Goal: Information Seeking & Learning: Learn about a topic

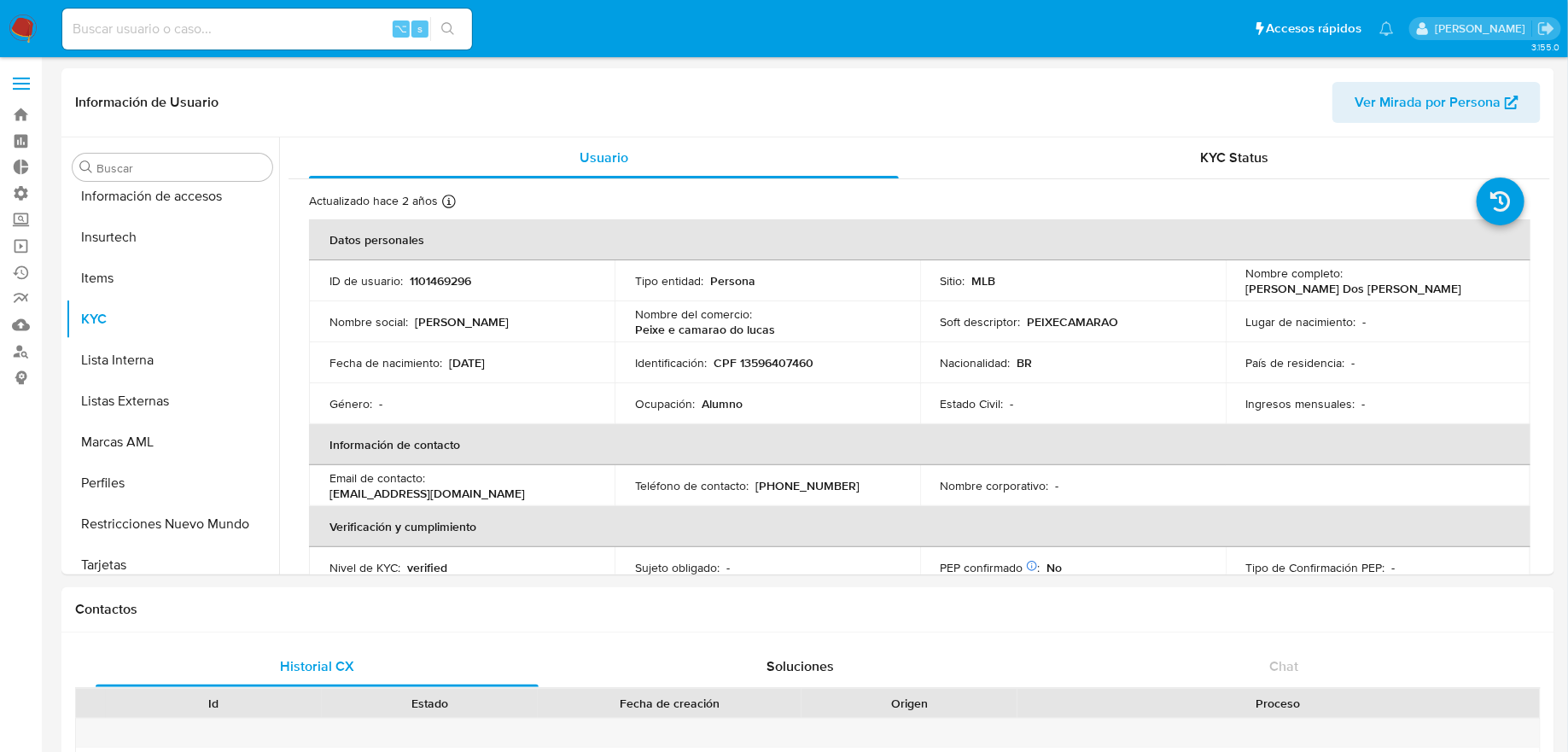
scroll to position [762, 0]
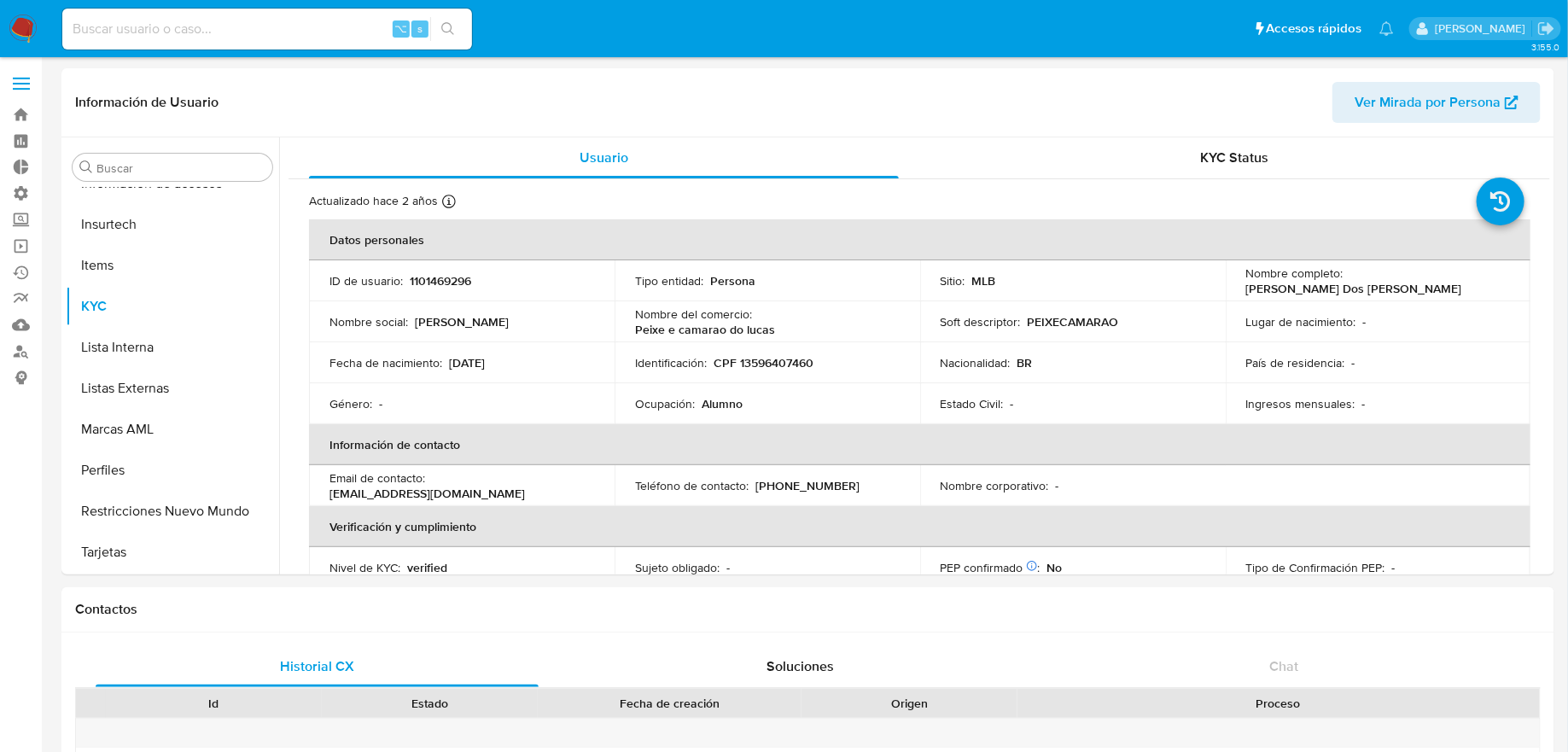
select select "10"
click at [350, 18] on input at bounding box center [267, 29] width 410 height 22
paste input "2199370485"
type input "2199370485"
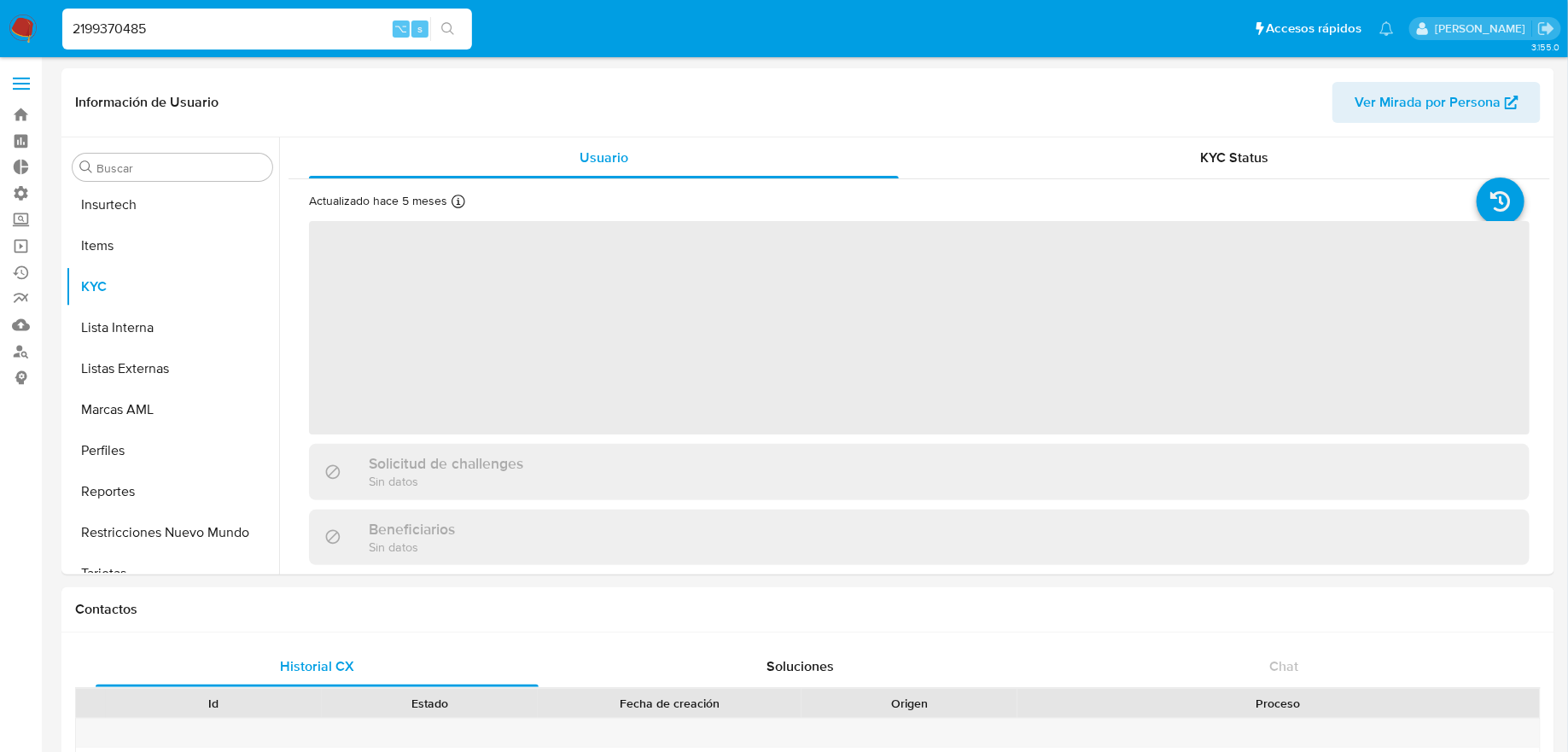
scroll to position [762, 0]
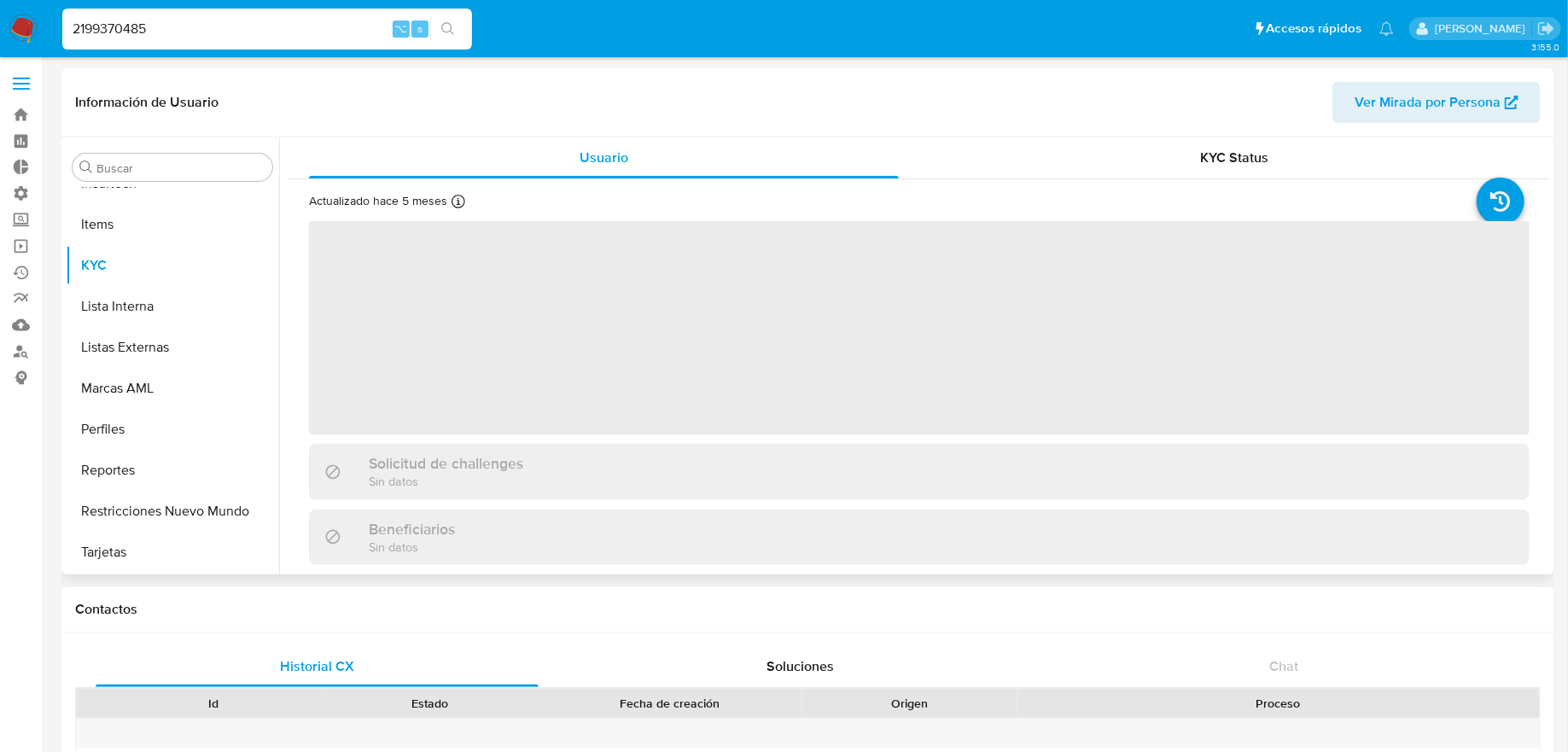
select select "10"
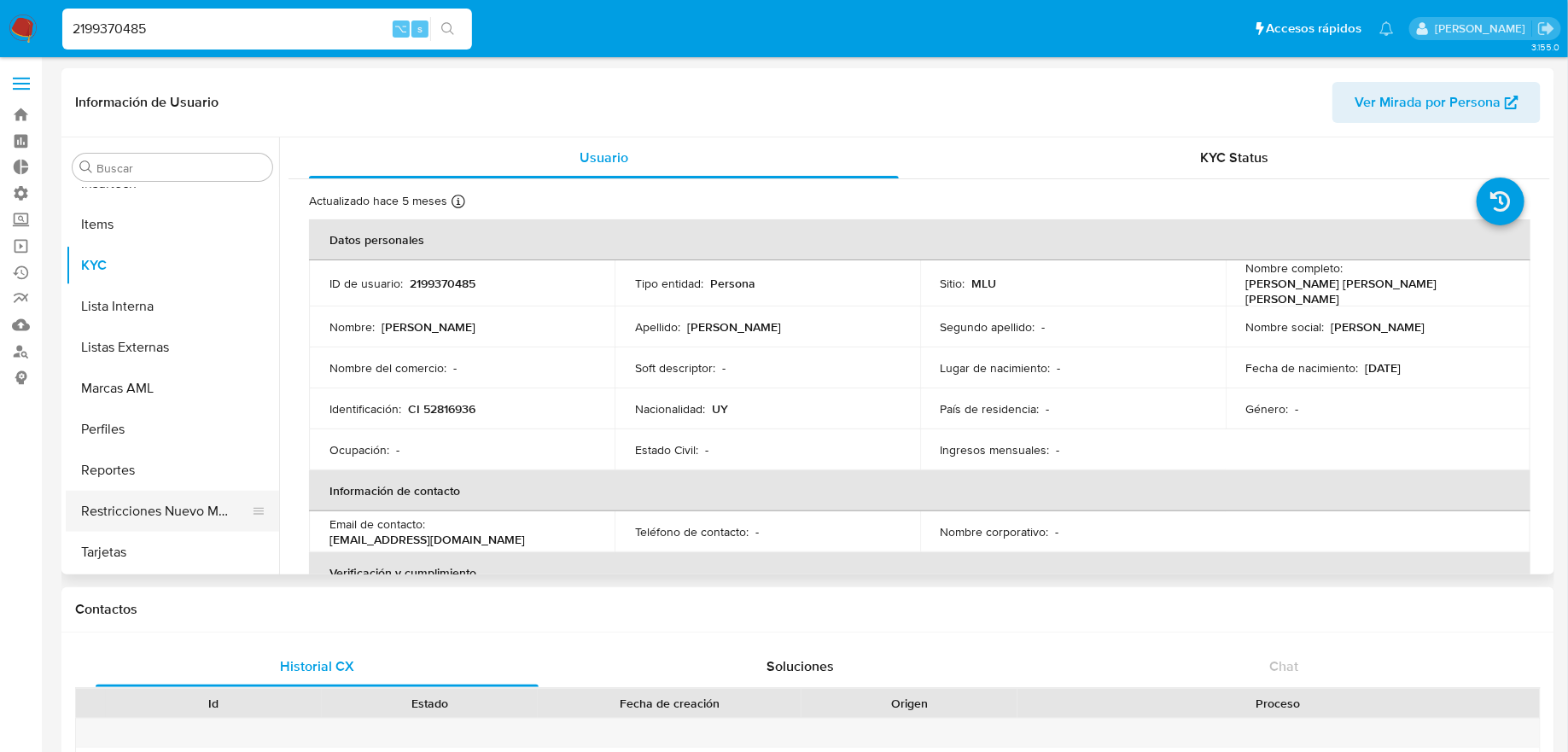
click at [167, 521] on button "Restricciones Nuevo Mundo" at bounding box center [166, 511] width 200 height 41
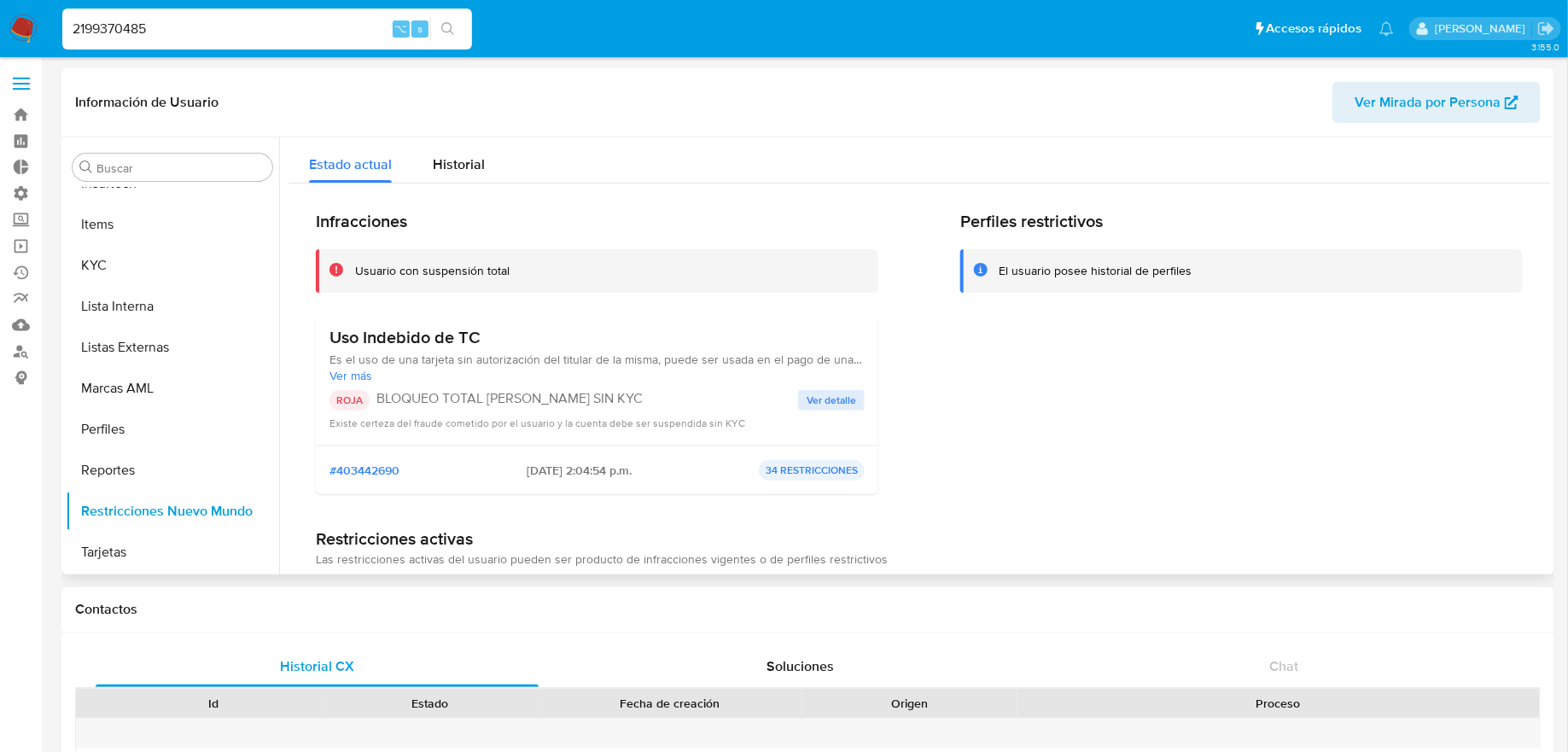
click at [370, 376] on span "Ver más" at bounding box center [597, 376] width 535 height 15
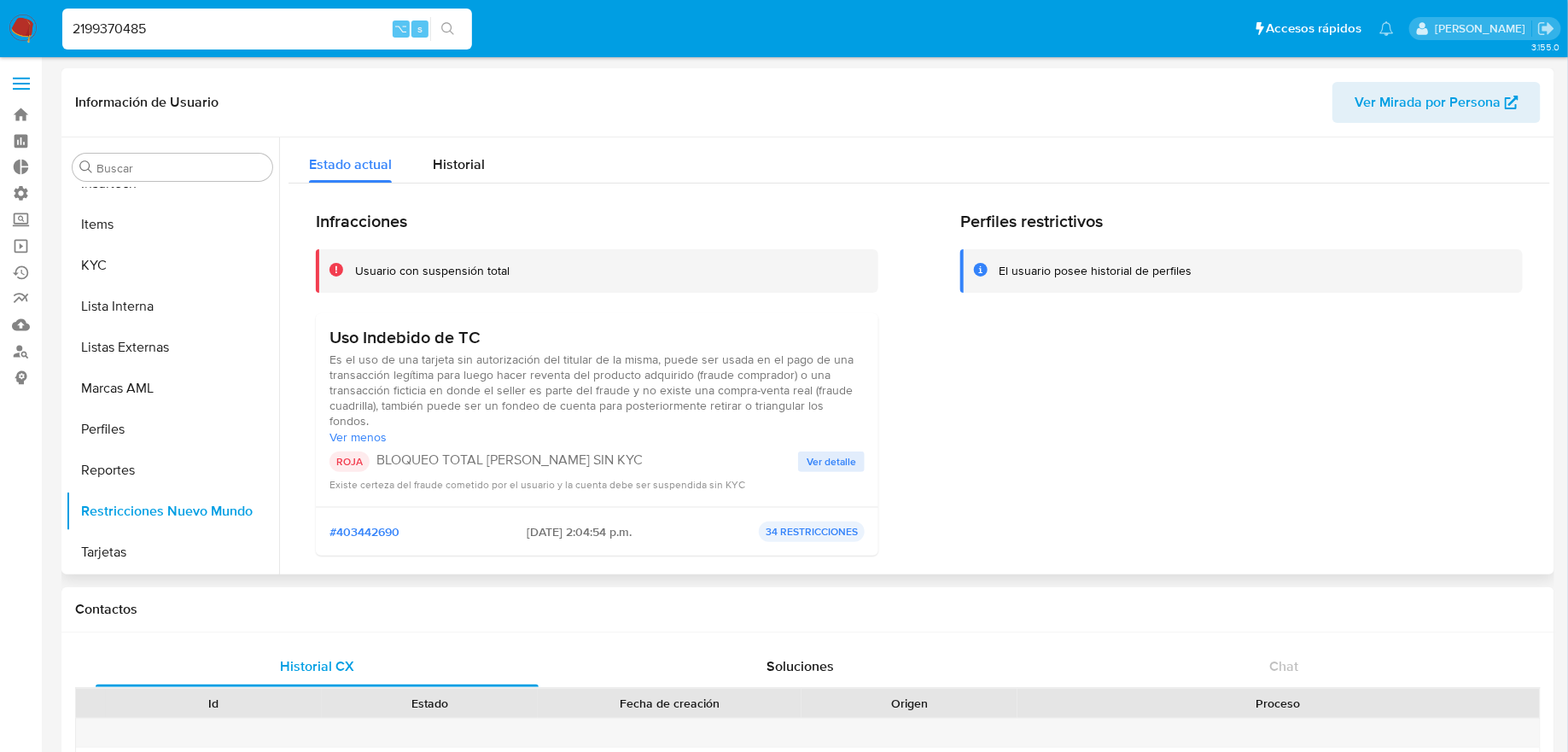
drag, startPoint x: 382, startPoint y: 405, endPoint x: 541, endPoint y: 405, distance: 159.0
click at [542, 405] on span "Es el uso de una tarjeta sin autorización del titular de la misma, puede ser us…" at bounding box center [597, 389] width 535 height 76
click at [541, 405] on span "Es el uso de una tarjeta sin autorización del titular de la misma, puede ser us…" at bounding box center [597, 389] width 535 height 76
drag, startPoint x: 375, startPoint y: 396, endPoint x: 614, endPoint y: 394, distance: 239.0
click at [614, 394] on span "Es el uso de una tarjeta sin autorización del titular de la misma, puede ser us…" at bounding box center [597, 389] width 535 height 76
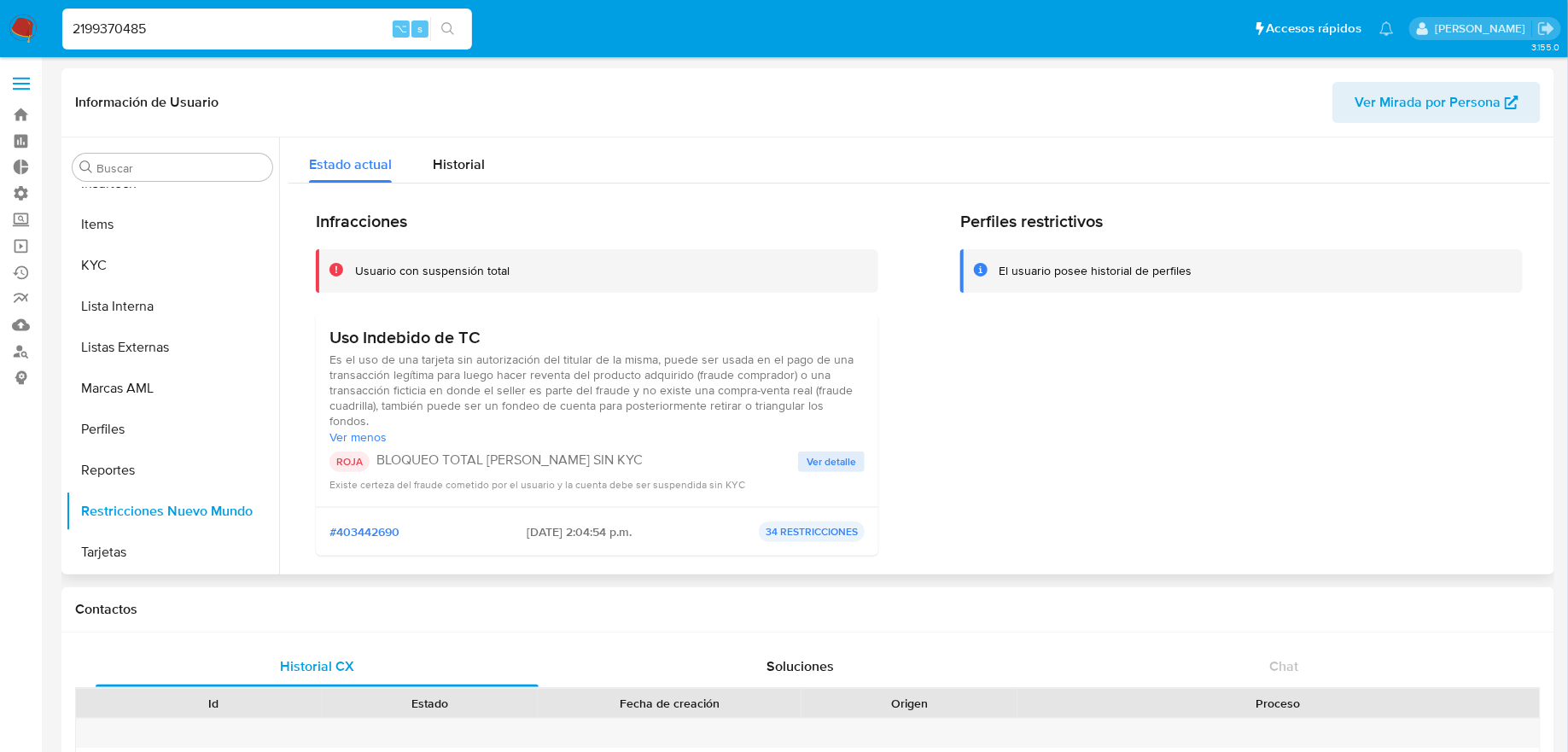
click at [614, 394] on span "Es el uso de una tarjeta sin autorización del titular de la misma, puede ser us…" at bounding box center [597, 389] width 535 height 76
drag, startPoint x: 336, startPoint y: 370, endPoint x: 579, endPoint y: 370, distance: 243.0
click at [579, 370] on span "Es el uso de una tarjeta sin autorización del titular de la misma, puede ser us…" at bounding box center [597, 389] width 535 height 76
click at [578, 370] on span "Es el uso de una tarjeta sin autorización del titular de la misma, puede ser us…" at bounding box center [597, 389] width 535 height 76
click at [798, 452] on button "Ver detalle" at bounding box center [832, 462] width 67 height 21
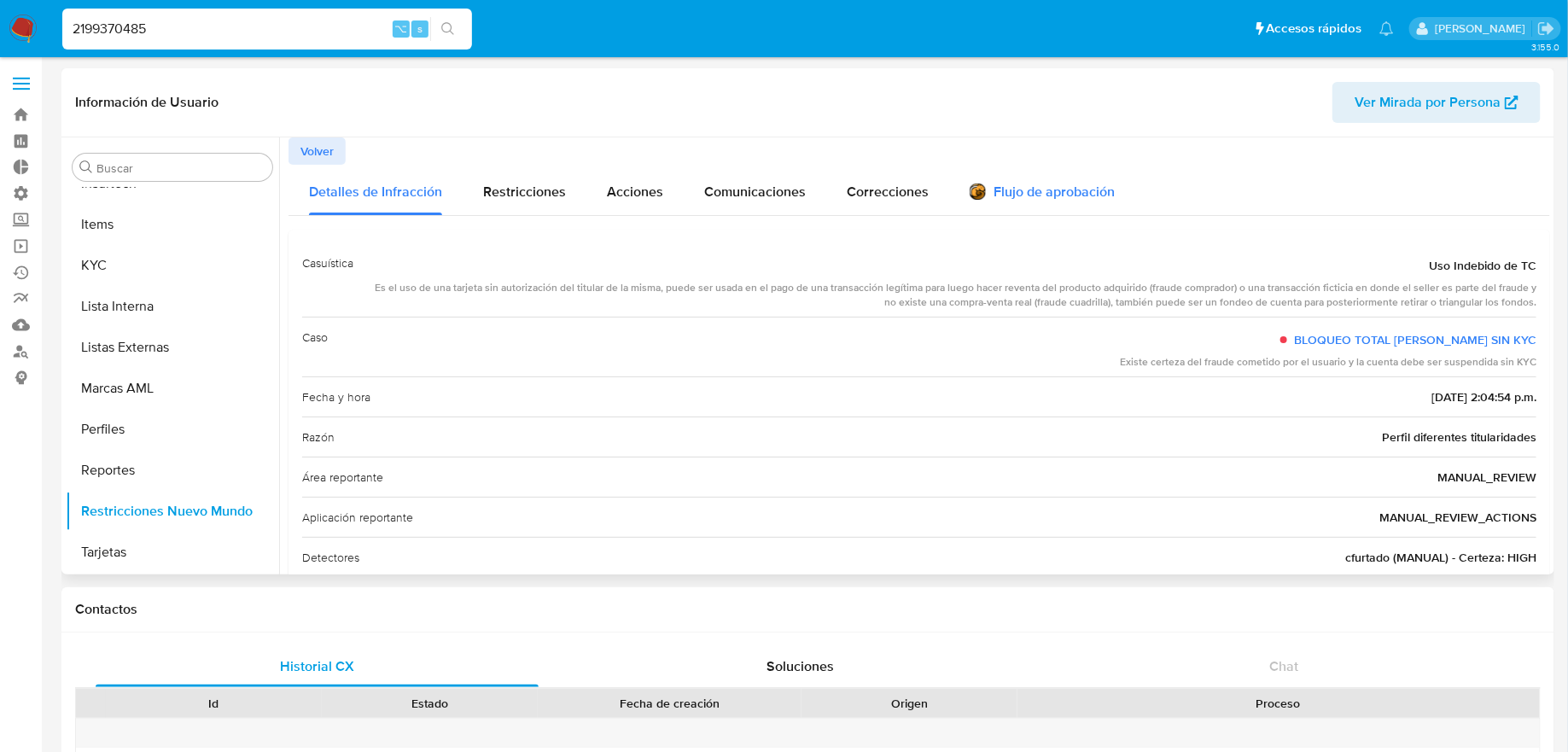
click at [983, 205] on div "Flujo de aprobación" at bounding box center [1042, 190] width 145 height 51
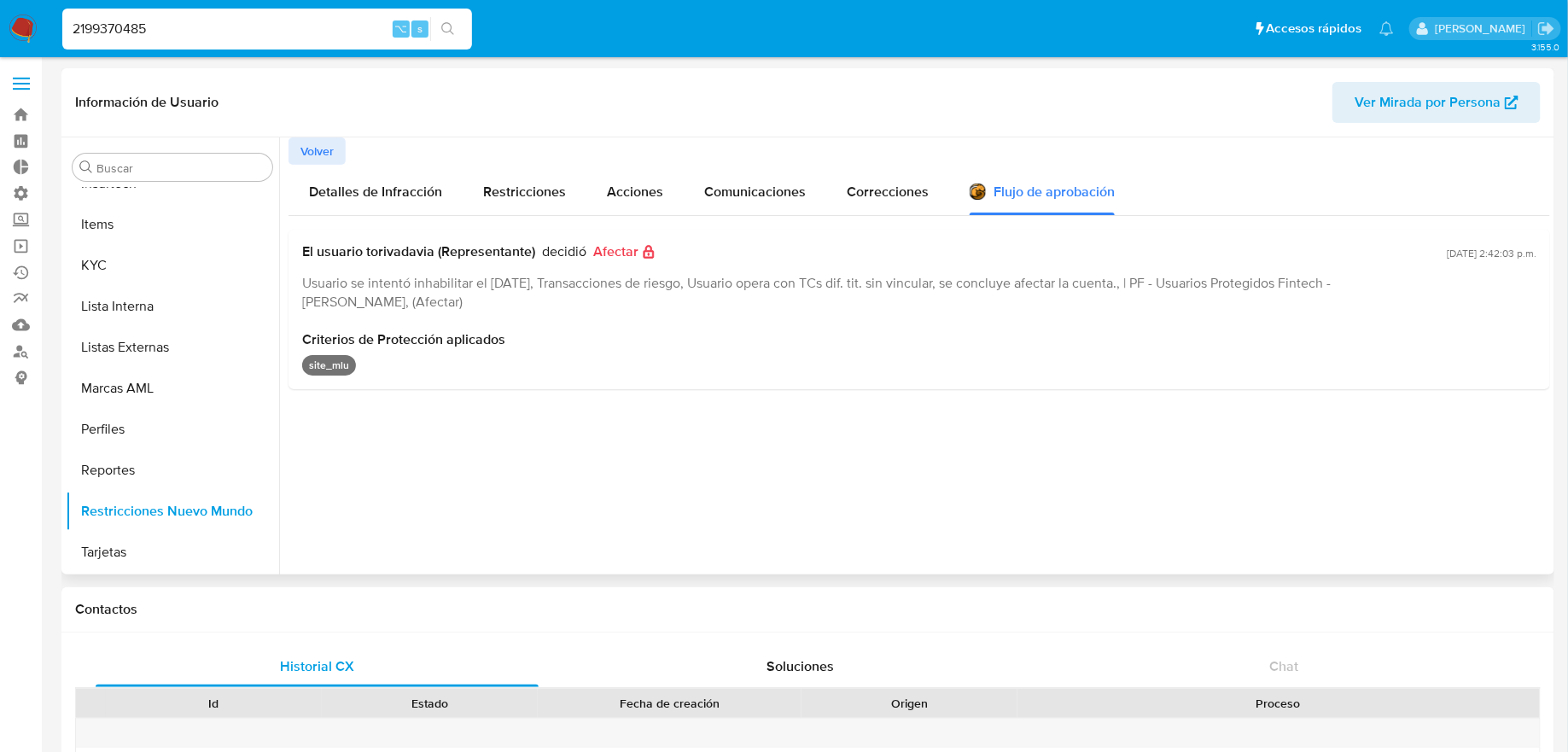
drag, startPoint x: 720, startPoint y: 283, endPoint x: 900, endPoint y: 301, distance: 180.9
click at [900, 301] on div "Usuario se intentó inhabilitar el 03/02/2025, Transacciones de riesgo, Usuario …" at bounding box center [871, 292] width 1138 height 37
click at [524, 198] on span "Restricciones" at bounding box center [524, 192] width 82 height 20
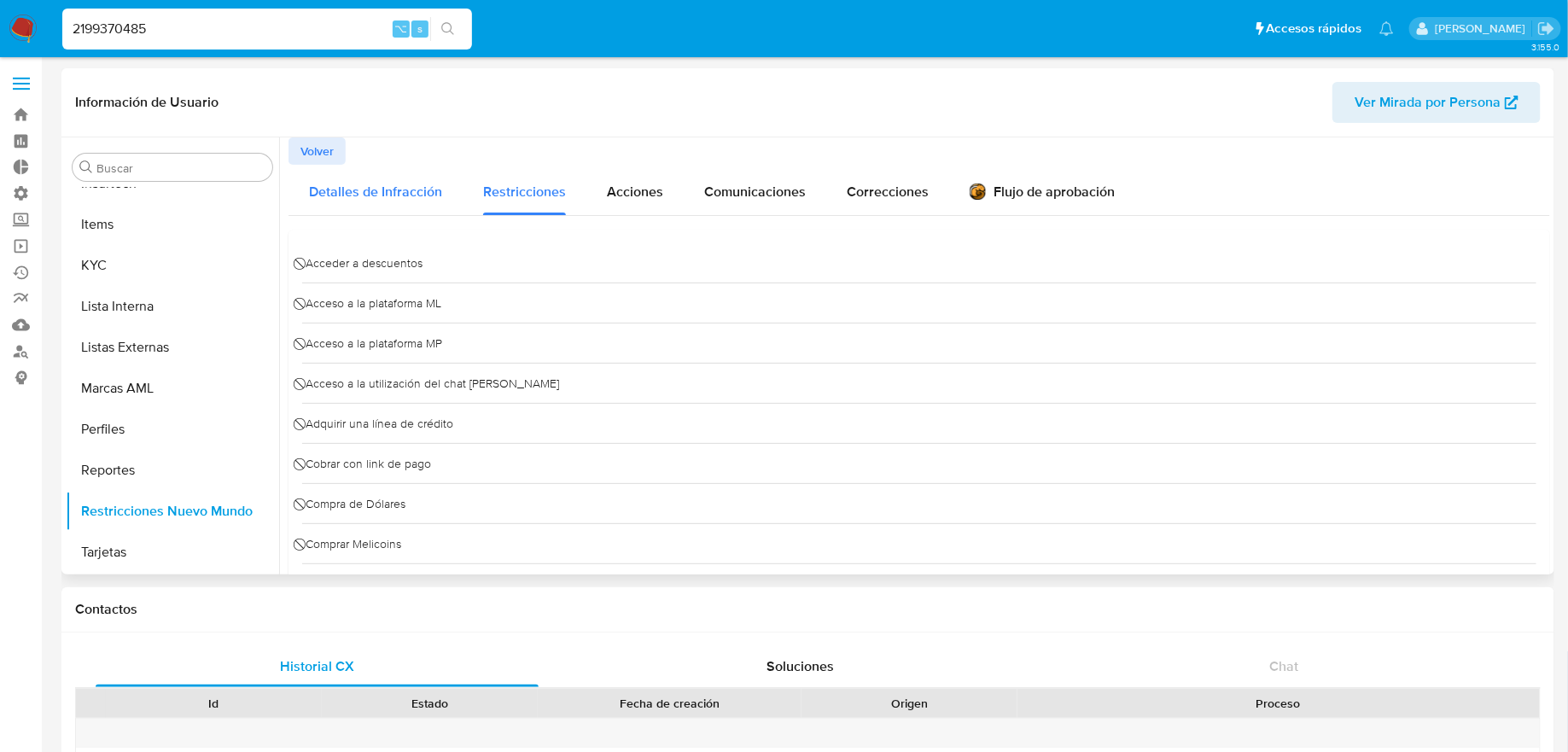
click at [407, 204] on div "Detalles de Infracción" at bounding box center [375, 190] width 133 height 51
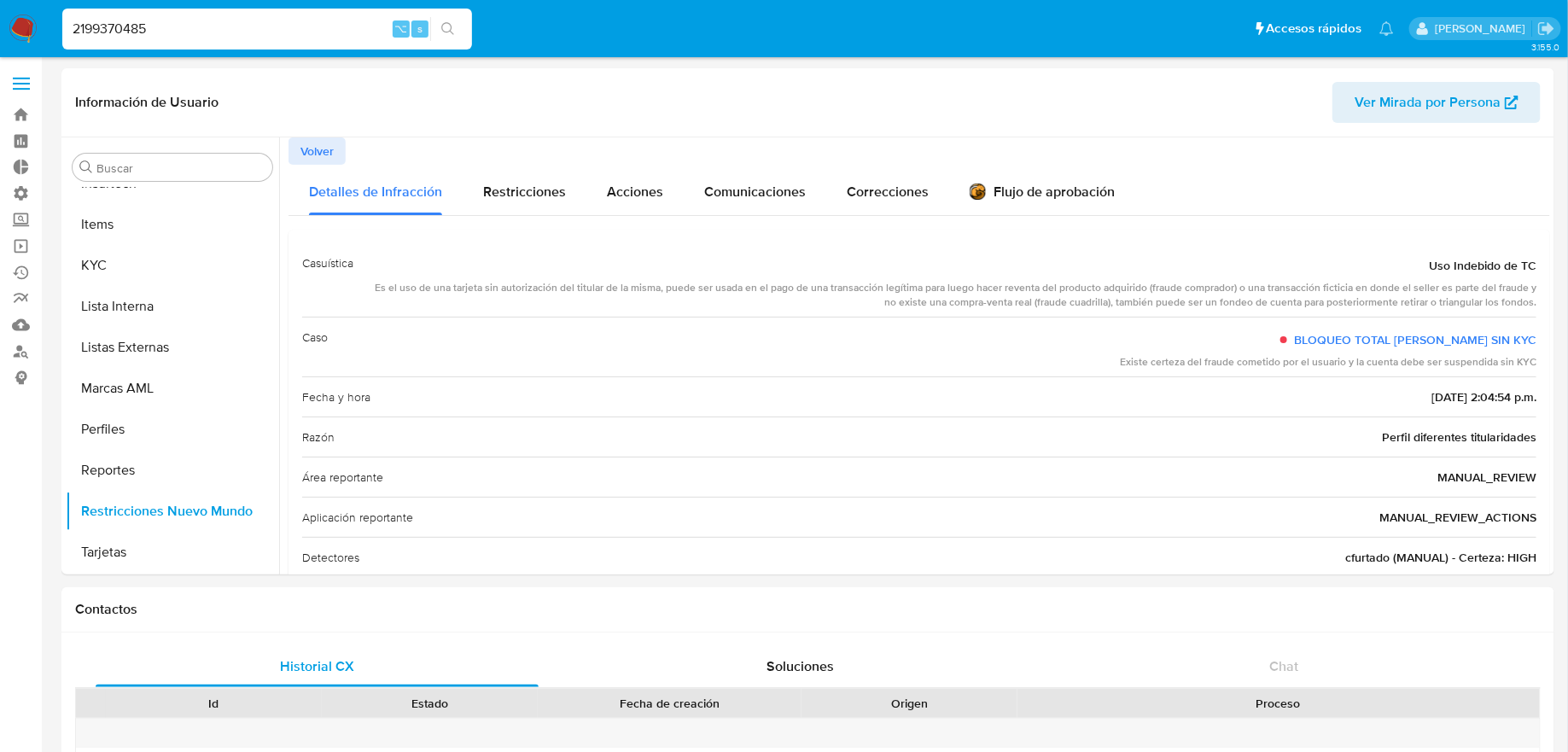
click at [318, 18] on input "2199370485" at bounding box center [267, 29] width 410 height 22
paste input "1292284180"
type input "1292284180"
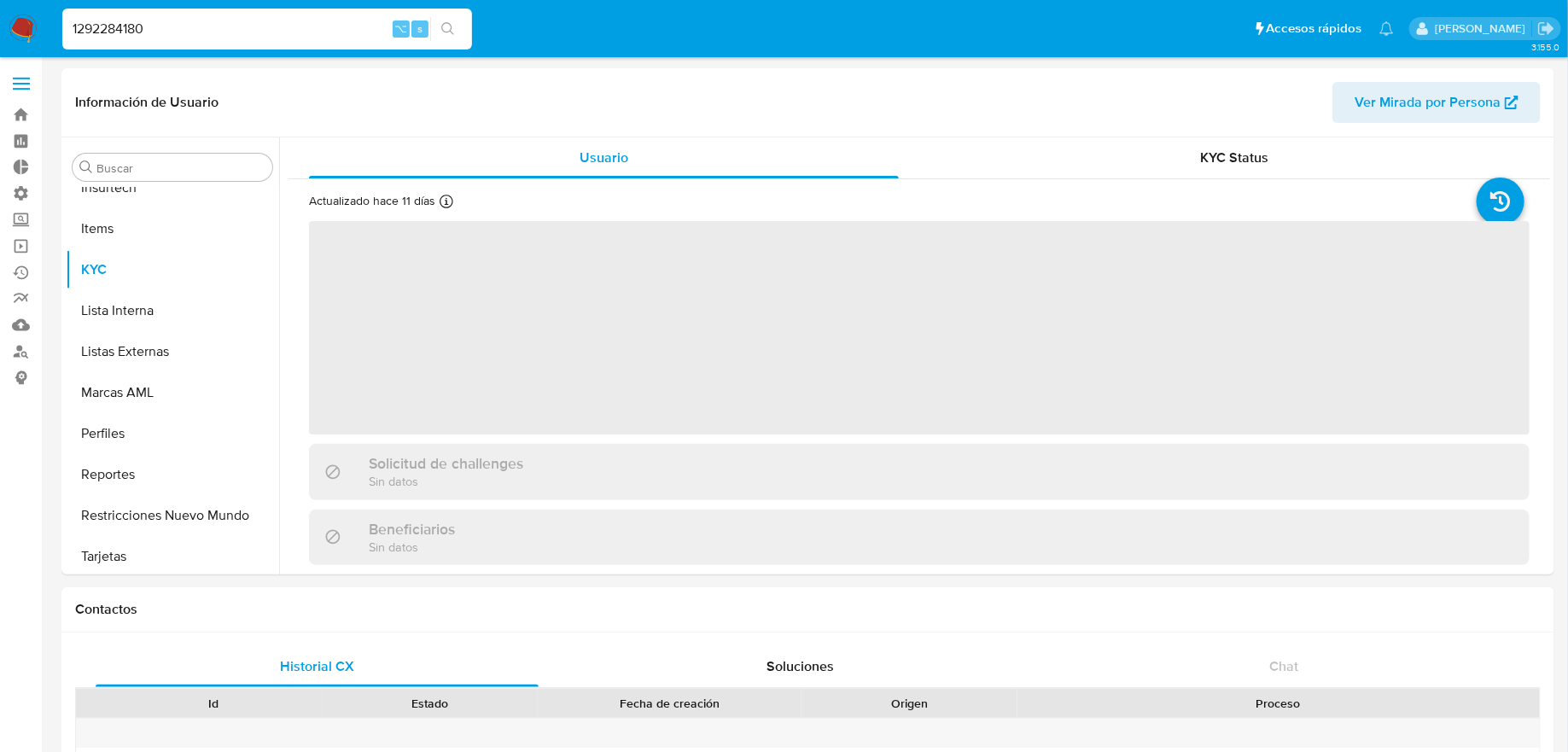
scroll to position [762, 0]
select select "10"
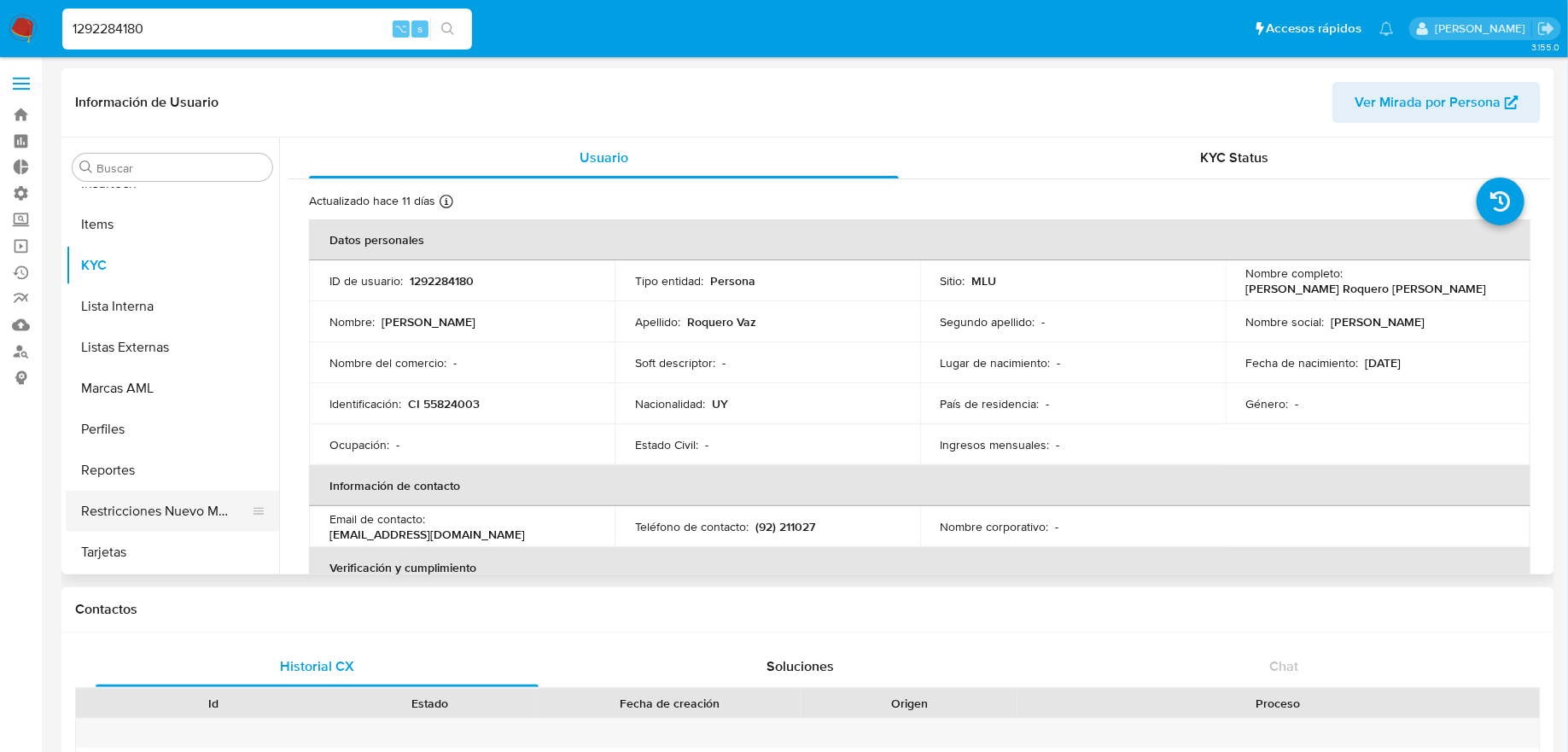
click at [165, 498] on button "Restricciones Nuevo Mundo" at bounding box center [166, 511] width 200 height 41
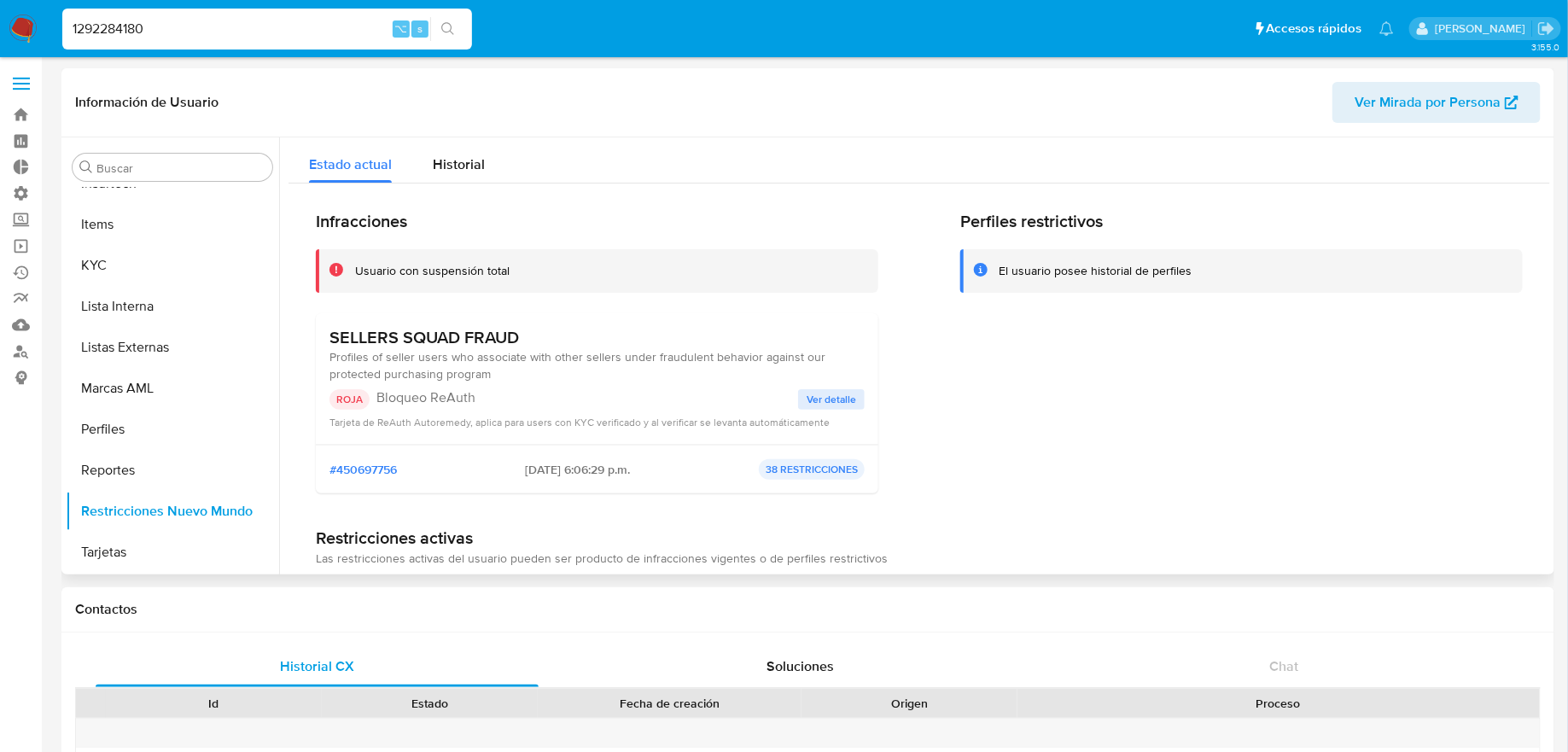
click at [812, 394] on span "Ver detalle" at bounding box center [832, 400] width 50 height 17
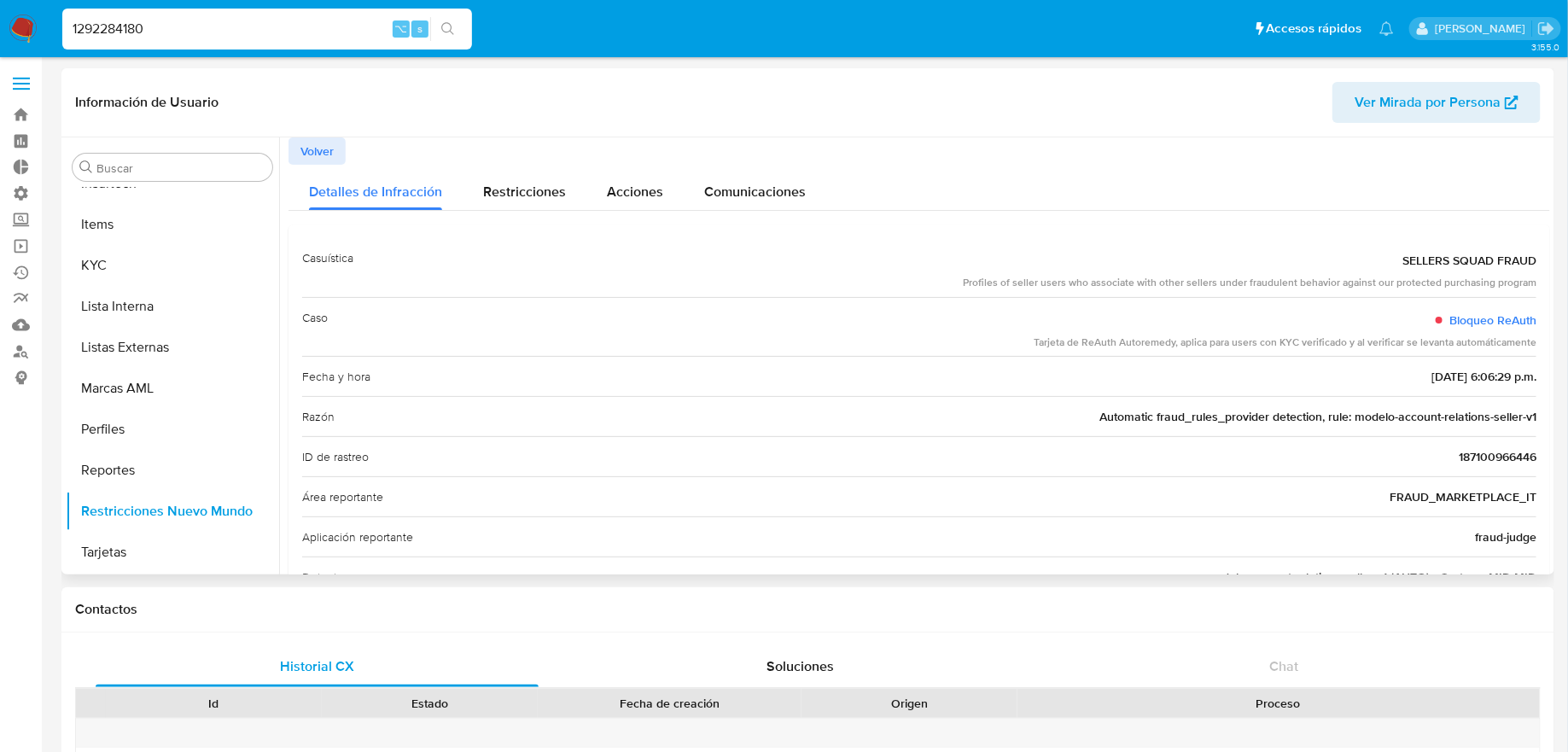
drag, startPoint x: 1176, startPoint y: 340, endPoint x: 1333, endPoint y: 340, distance: 157.0
click at [1333, 340] on div "Tarjeta de ReAuth Autoremedy, aplica para users con KYC verificado y al verific…" at bounding box center [1284, 343] width 503 height 15
click at [1463, 327] on link "Bloqueo ReAuth" at bounding box center [1492, 321] width 87 height 17
click at [252, 22] on input "1292284180" at bounding box center [267, 29] width 410 height 22
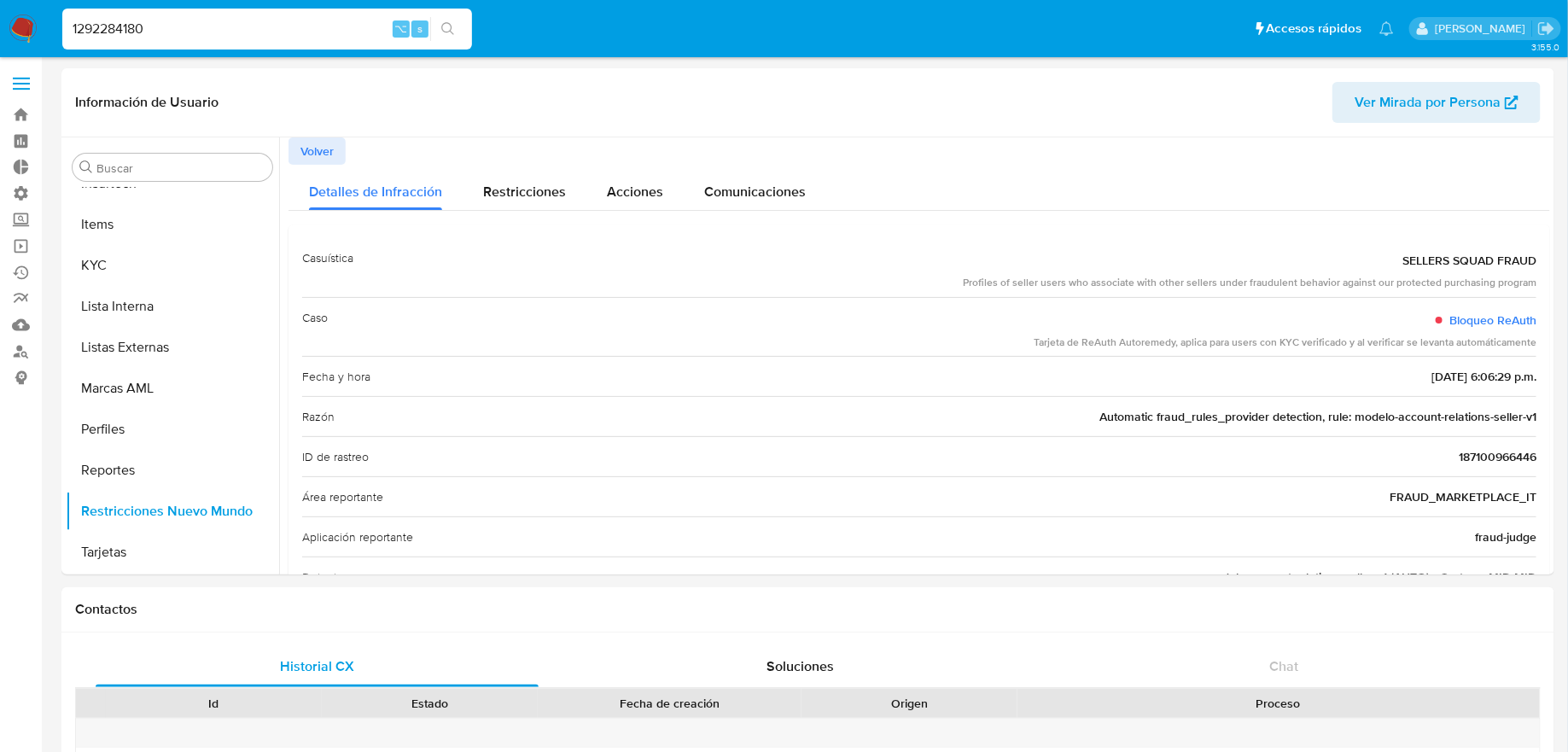
click at [252, 22] on input "1292284180" at bounding box center [267, 29] width 410 height 22
paste input "670253705"
type input "670253705"
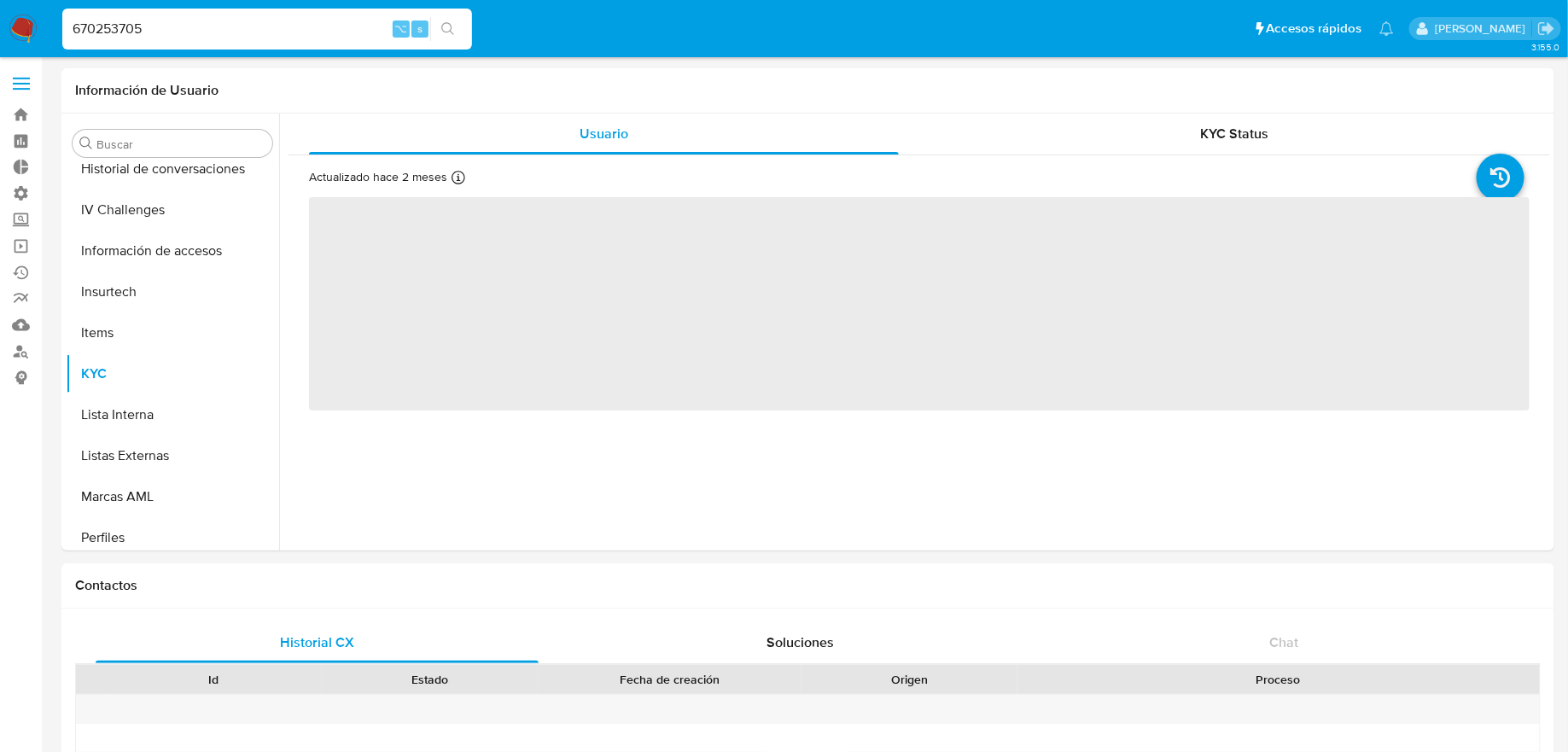
select select "10"
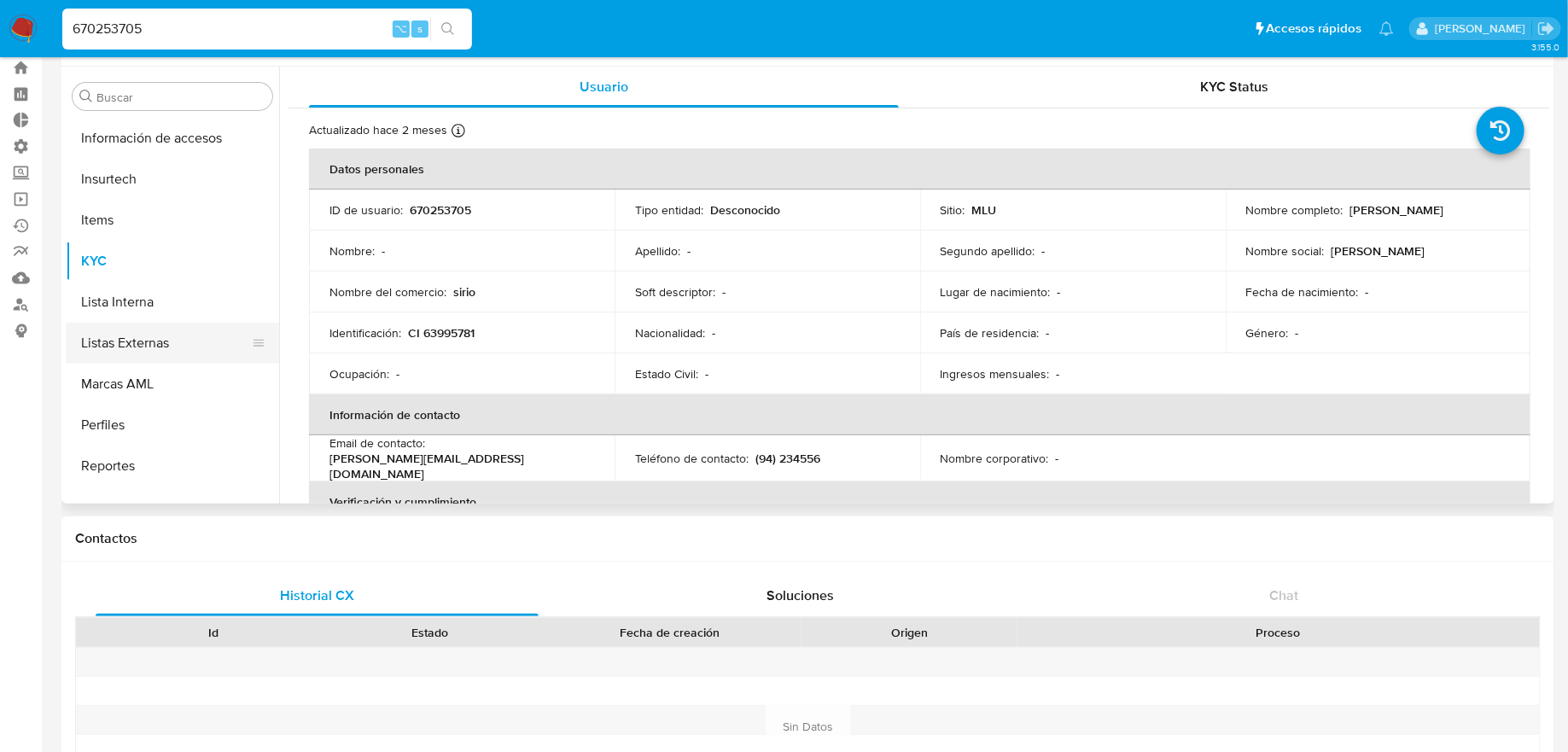
scroll to position [712, 0]
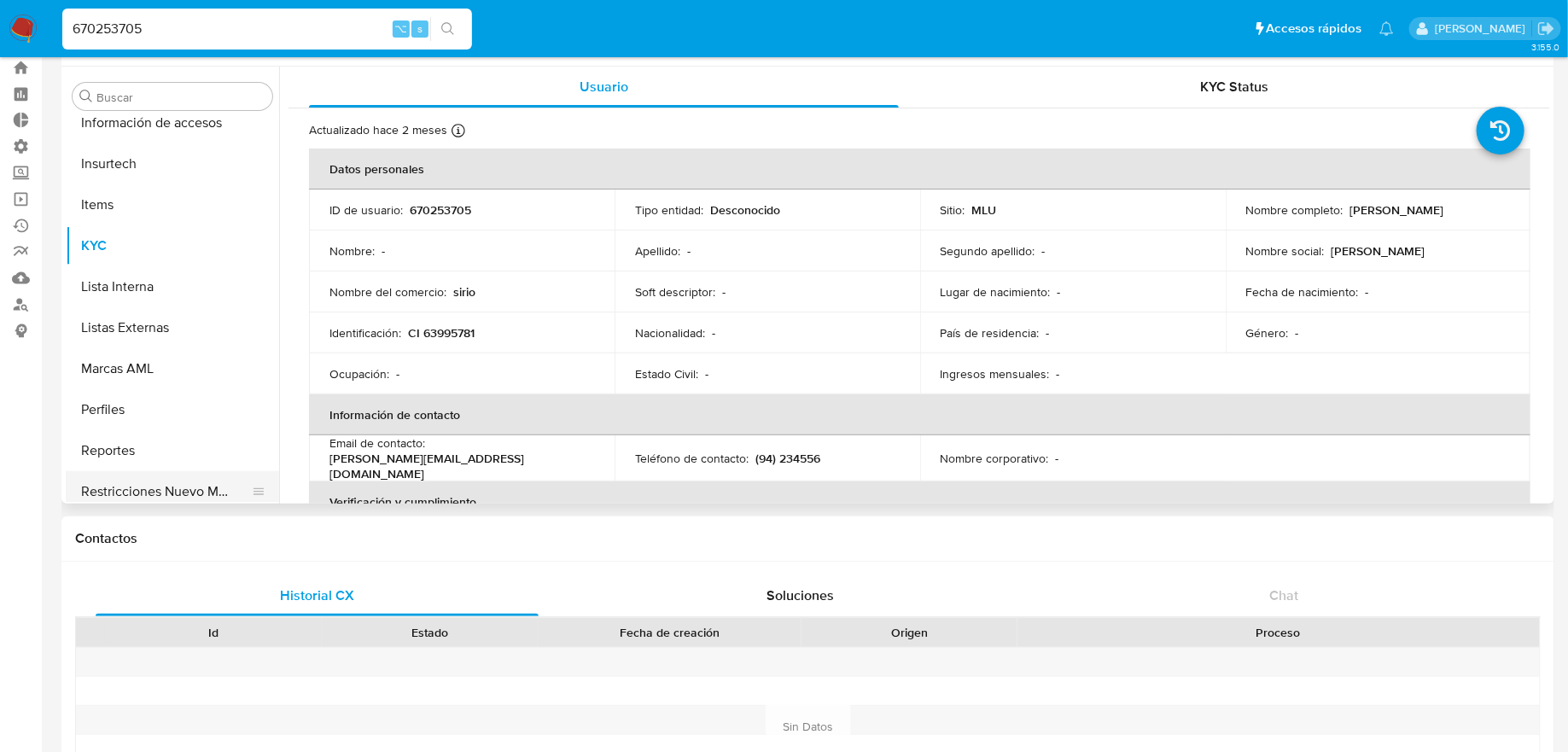
click at [169, 493] on button "Restricciones Nuevo Mundo" at bounding box center [166, 492] width 200 height 41
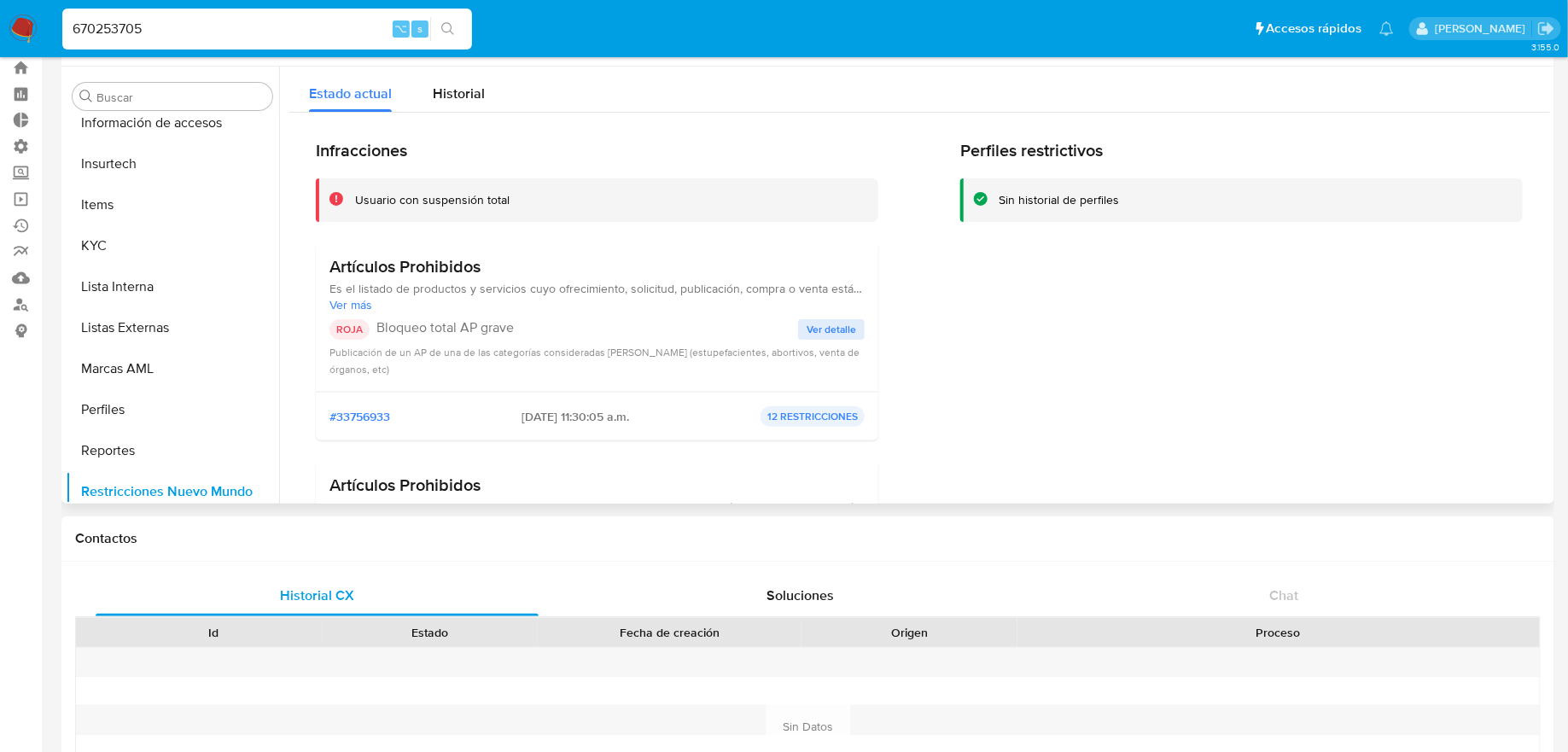
click at [336, 304] on span "Ver más" at bounding box center [597, 305] width 535 height 15
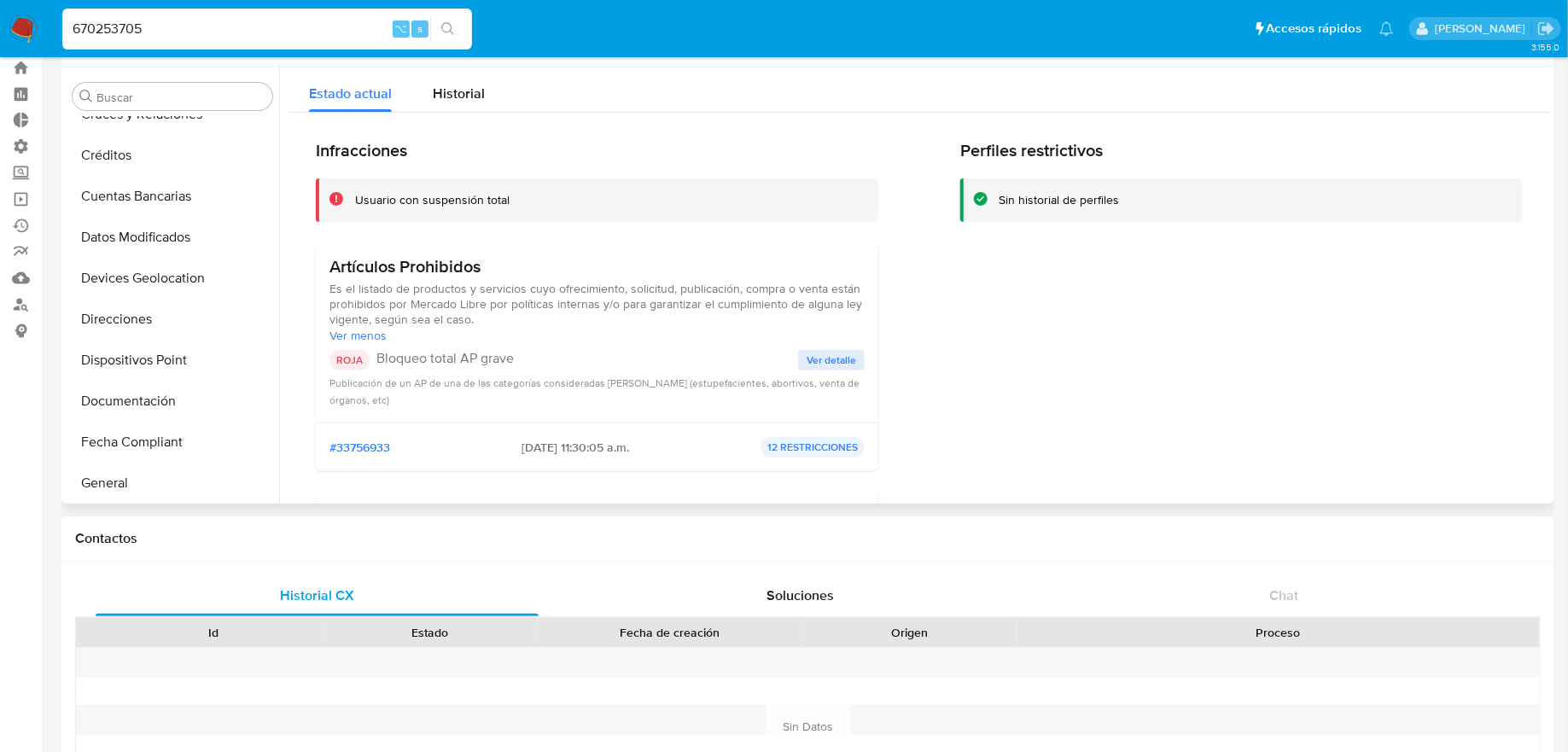
scroll to position [194, 0]
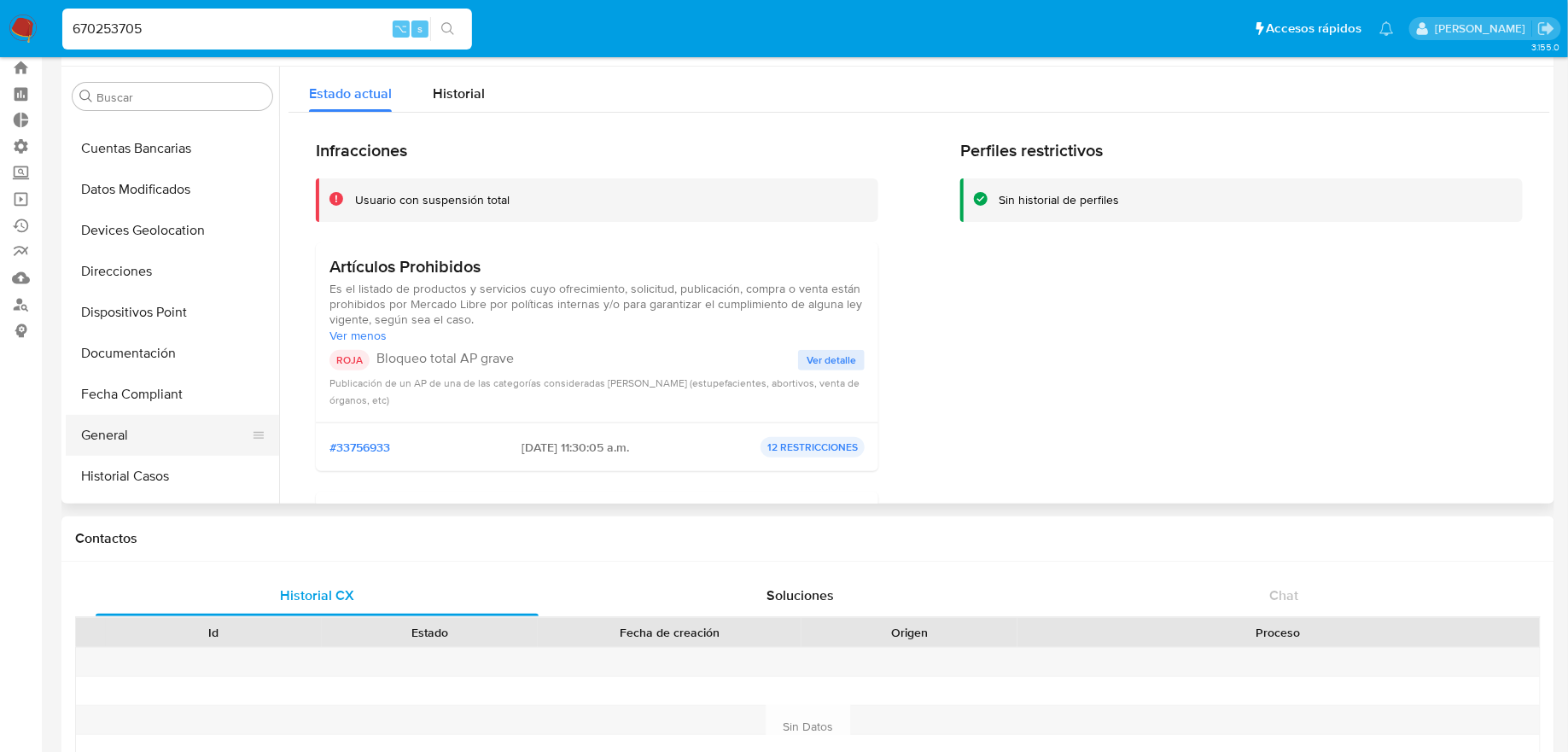
click at [174, 419] on button "General" at bounding box center [166, 436] width 200 height 41
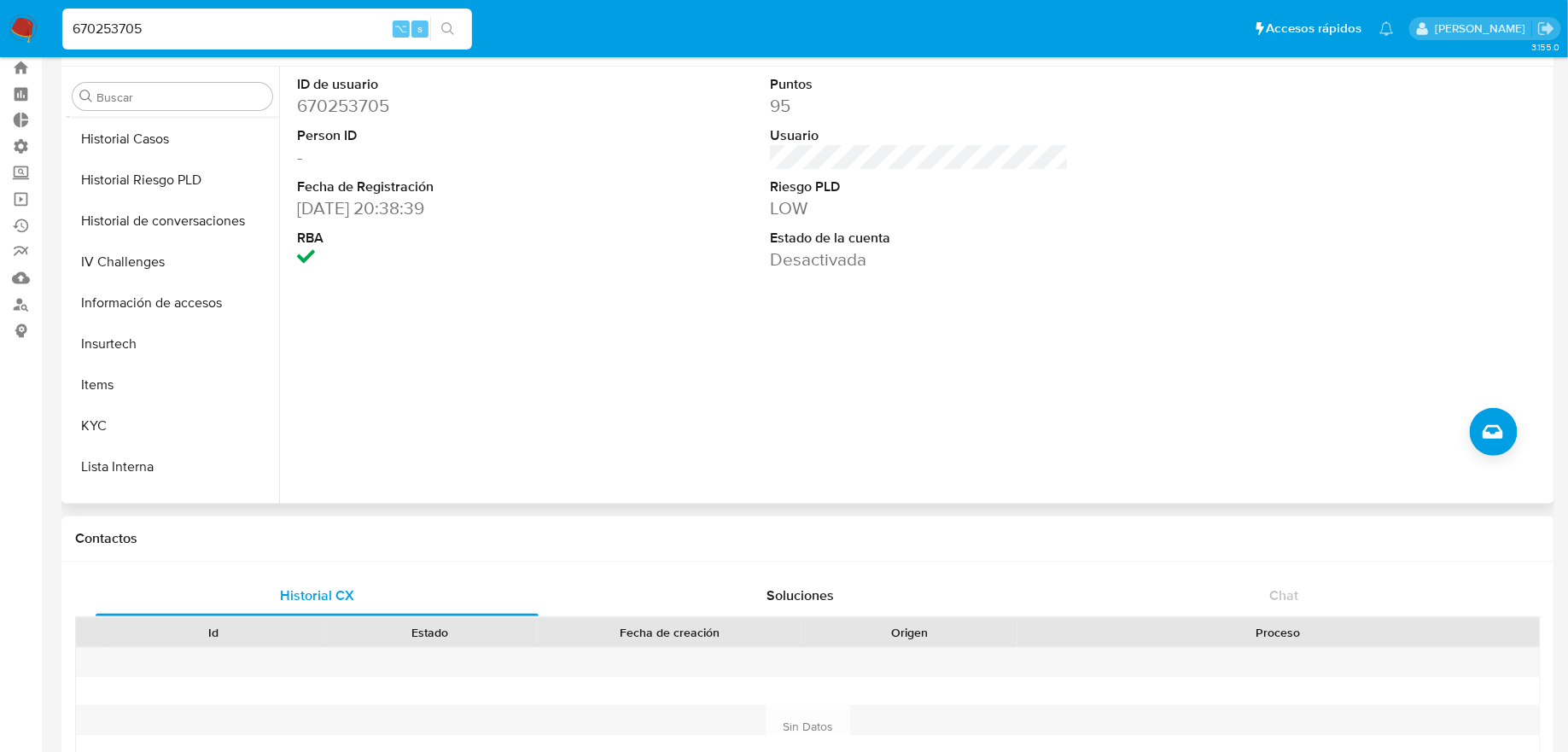
scroll to position [686, 0]
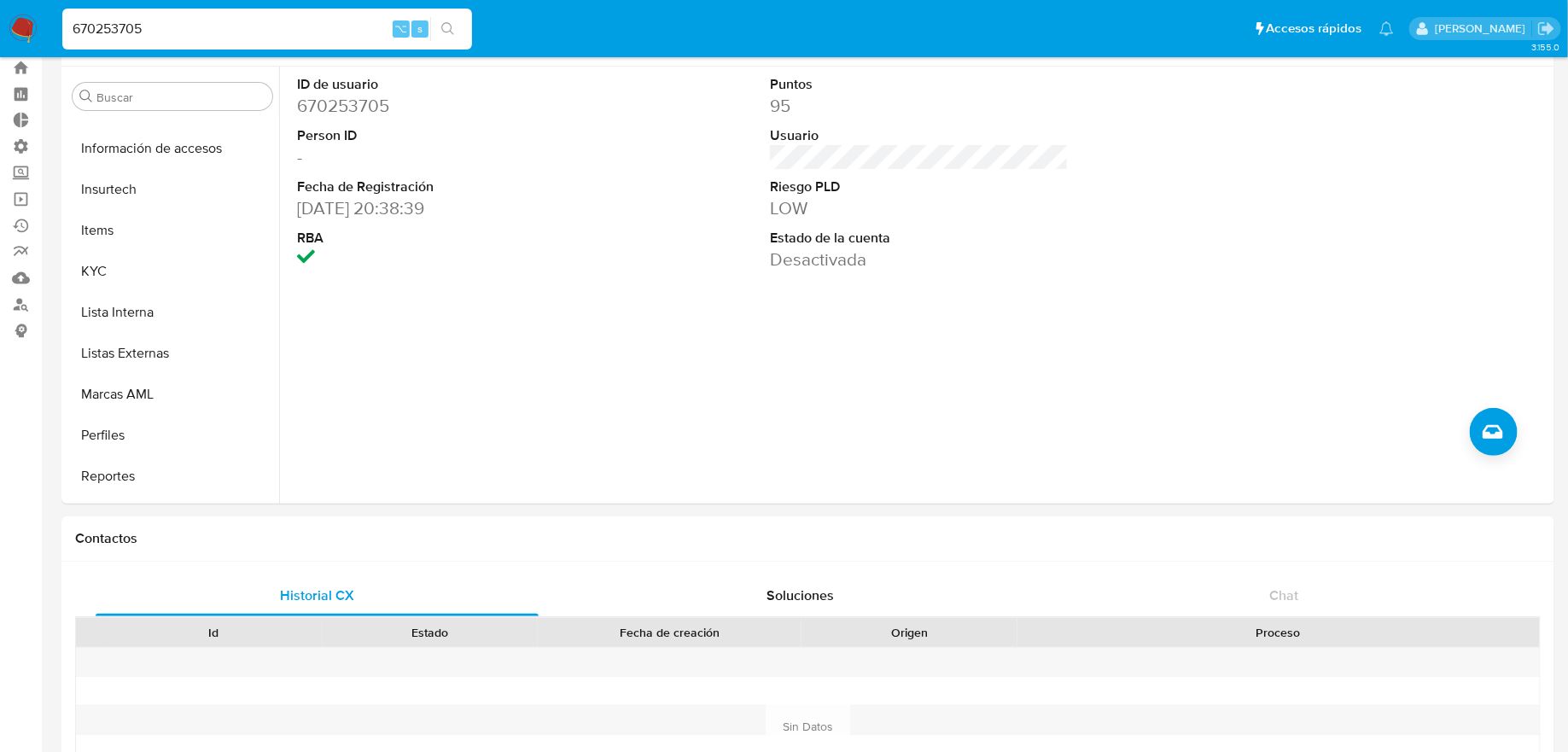
click at [326, 49] on div "670253705 ⌥ s" at bounding box center [267, 29] width 410 height 48
click at [327, 37] on input "670253705" at bounding box center [267, 29] width 410 height 22
paste input "1128310118"
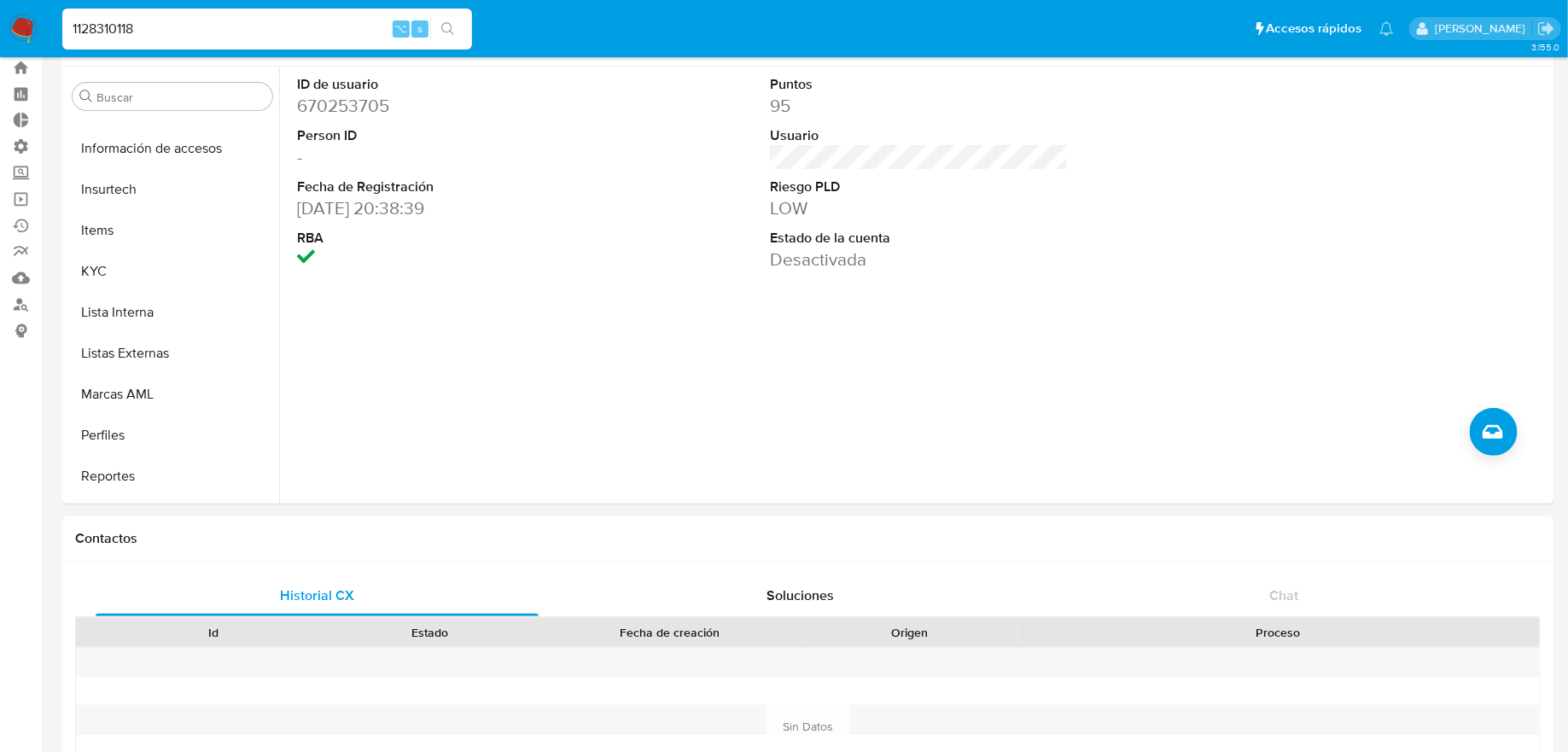
type input "1128310118"
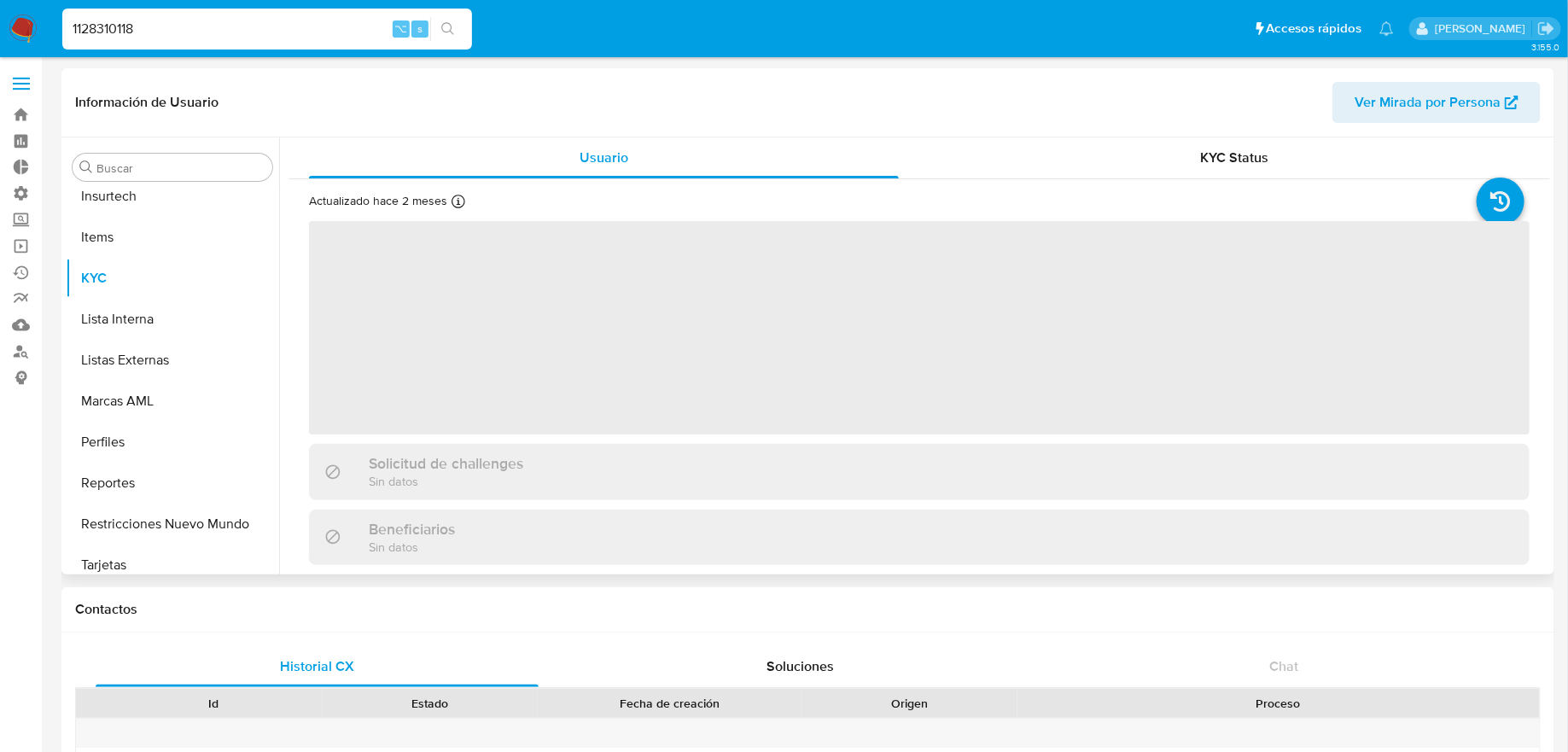
scroll to position [762, 0]
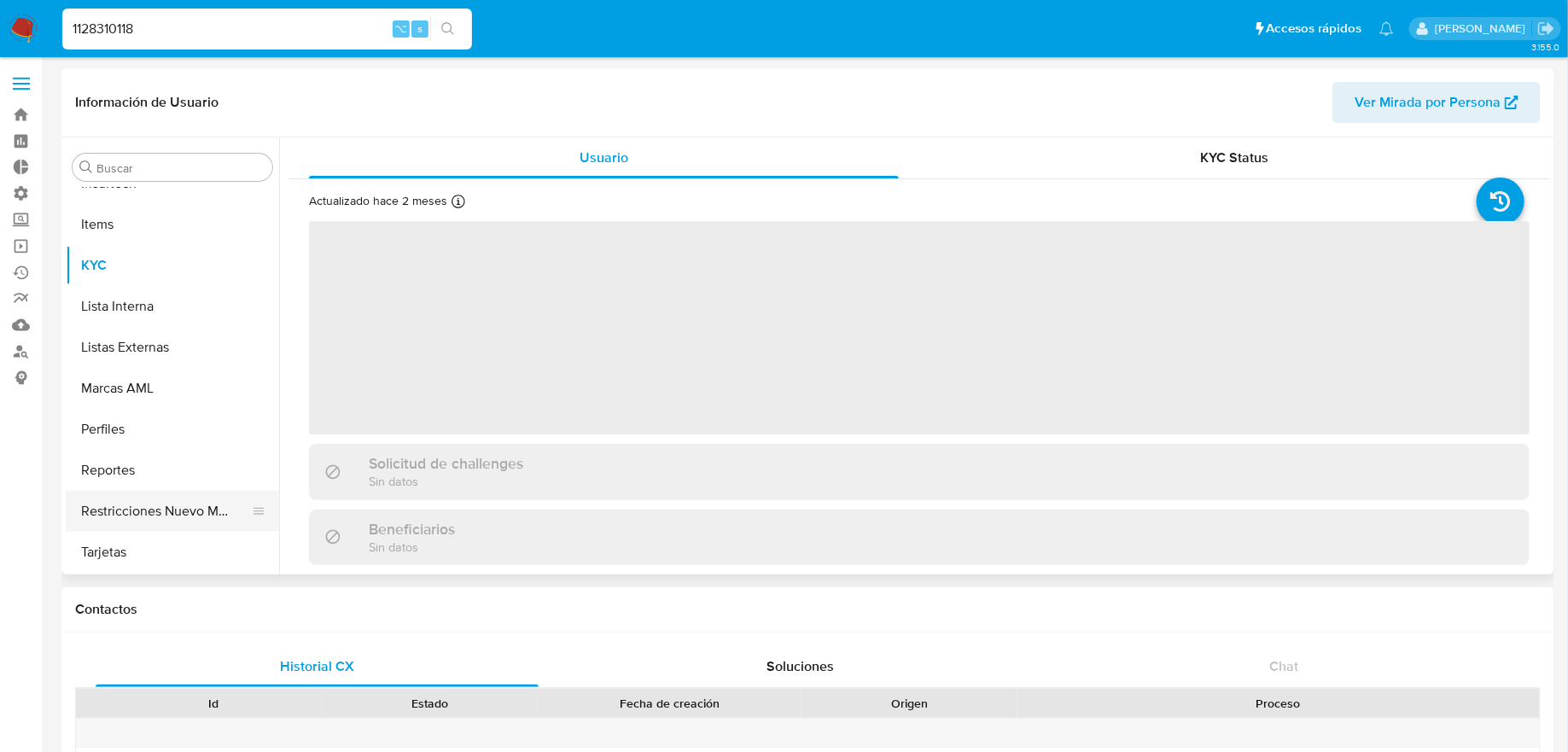
select select "10"
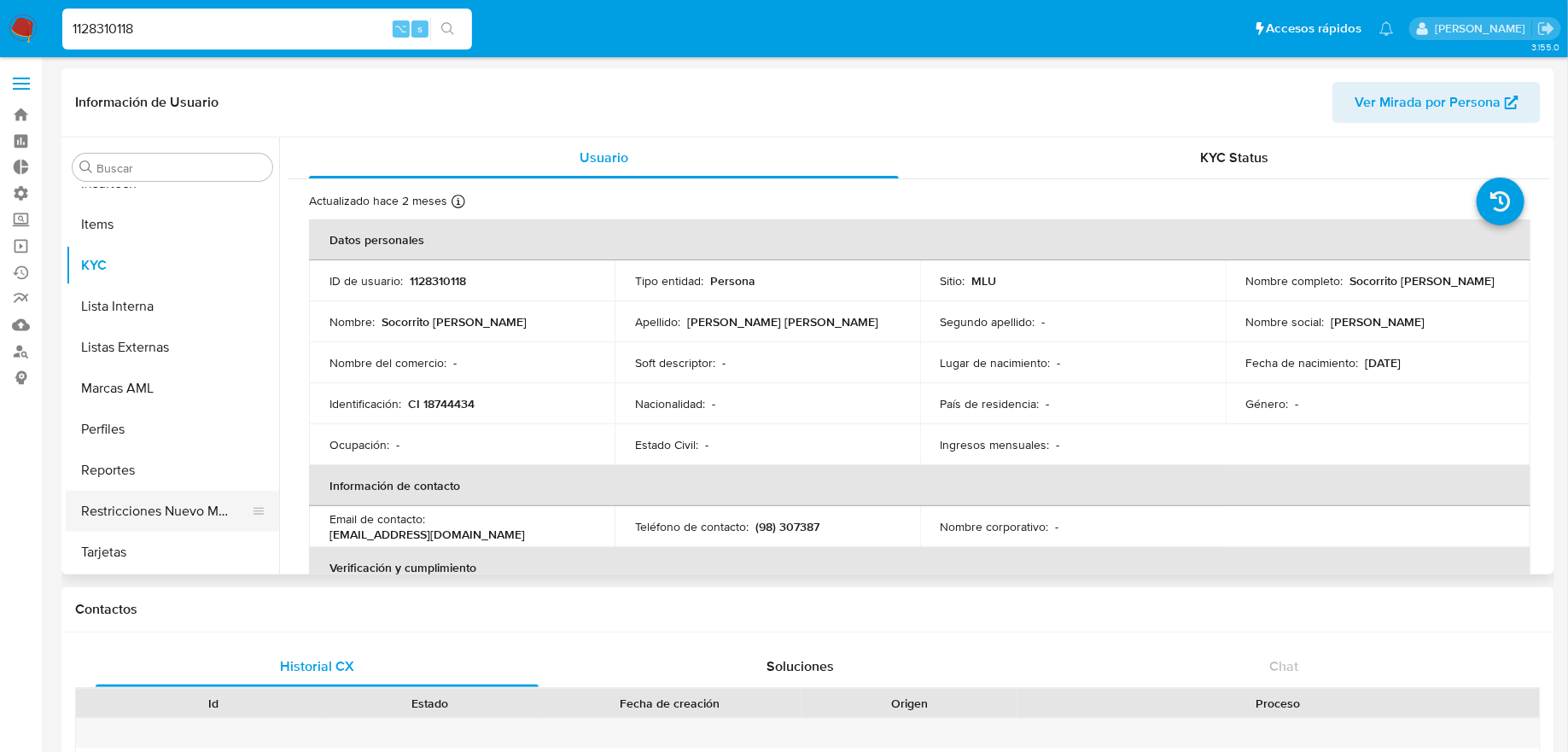
click at [190, 504] on button "Restricciones Nuevo Mundo" at bounding box center [166, 511] width 200 height 41
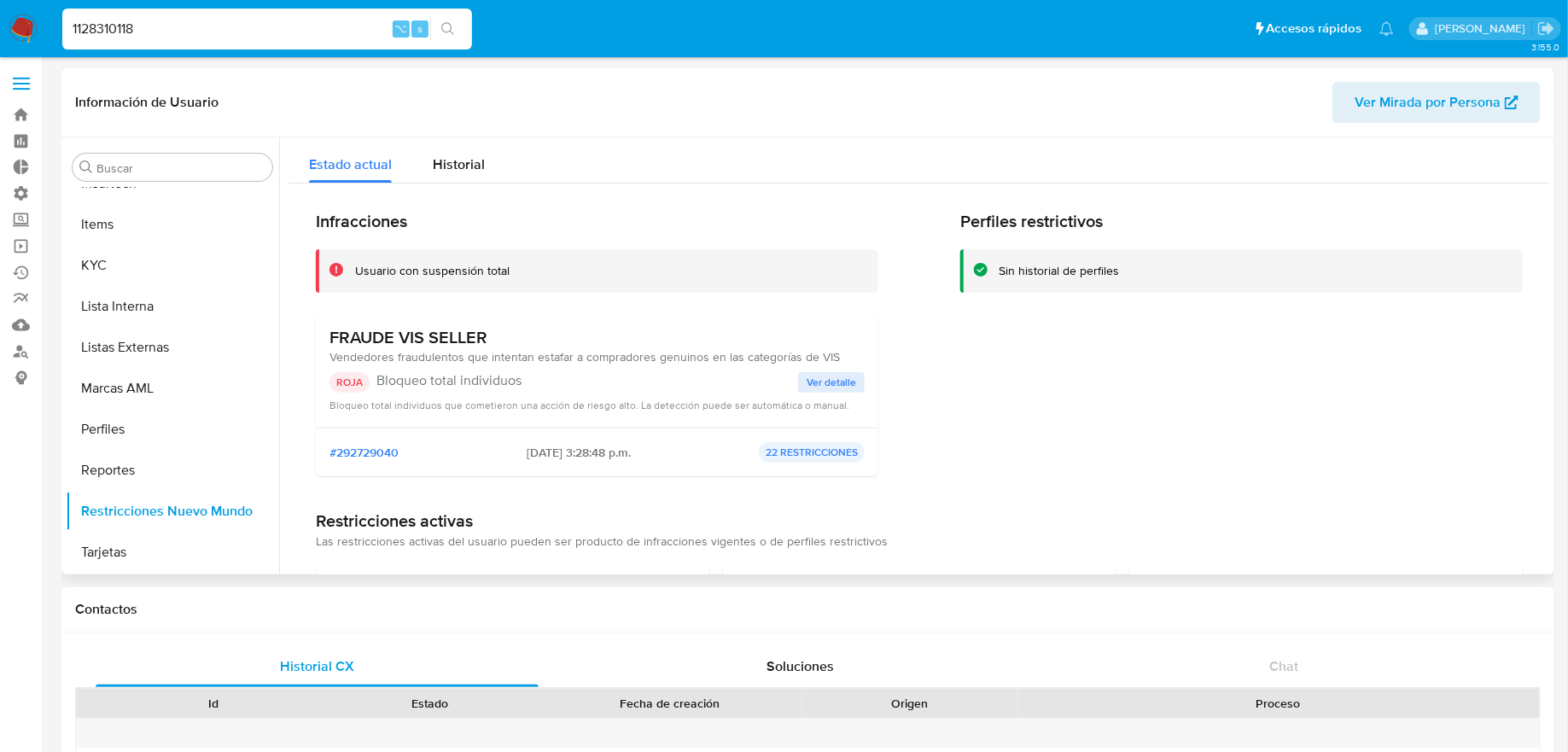
drag, startPoint x: 396, startPoint y: 407, endPoint x: 600, endPoint y: 409, distance: 204.0
click at [600, 409] on span "Bloqueo total individuos que cometieron una acción de riesgo alto. La detección…" at bounding box center [589, 405] width 520 height 15
click at [635, 406] on span "Bloqueo total individuos que cometieron una acción de riesgo alto. La detección…" at bounding box center [589, 405] width 520 height 15
click at [24, 90] on label at bounding box center [21, 84] width 43 height 36
click at [0, 0] on input "checkbox" at bounding box center [0, 0] width 0 height 0
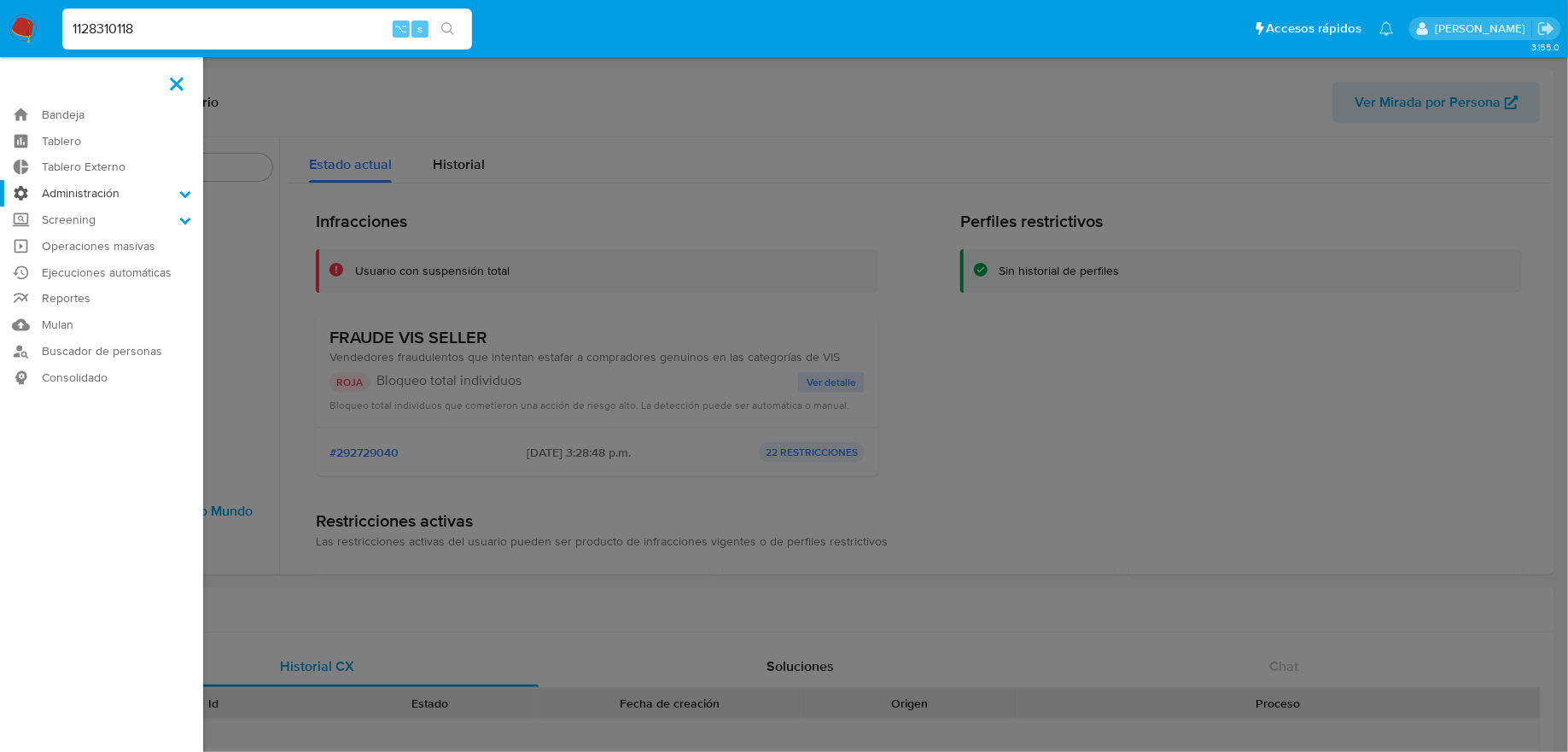
click at [96, 190] on label "Administración" at bounding box center [101, 193] width 204 height 27
click at [0, 0] on input "Administración" at bounding box center [0, 0] width 0 height 0
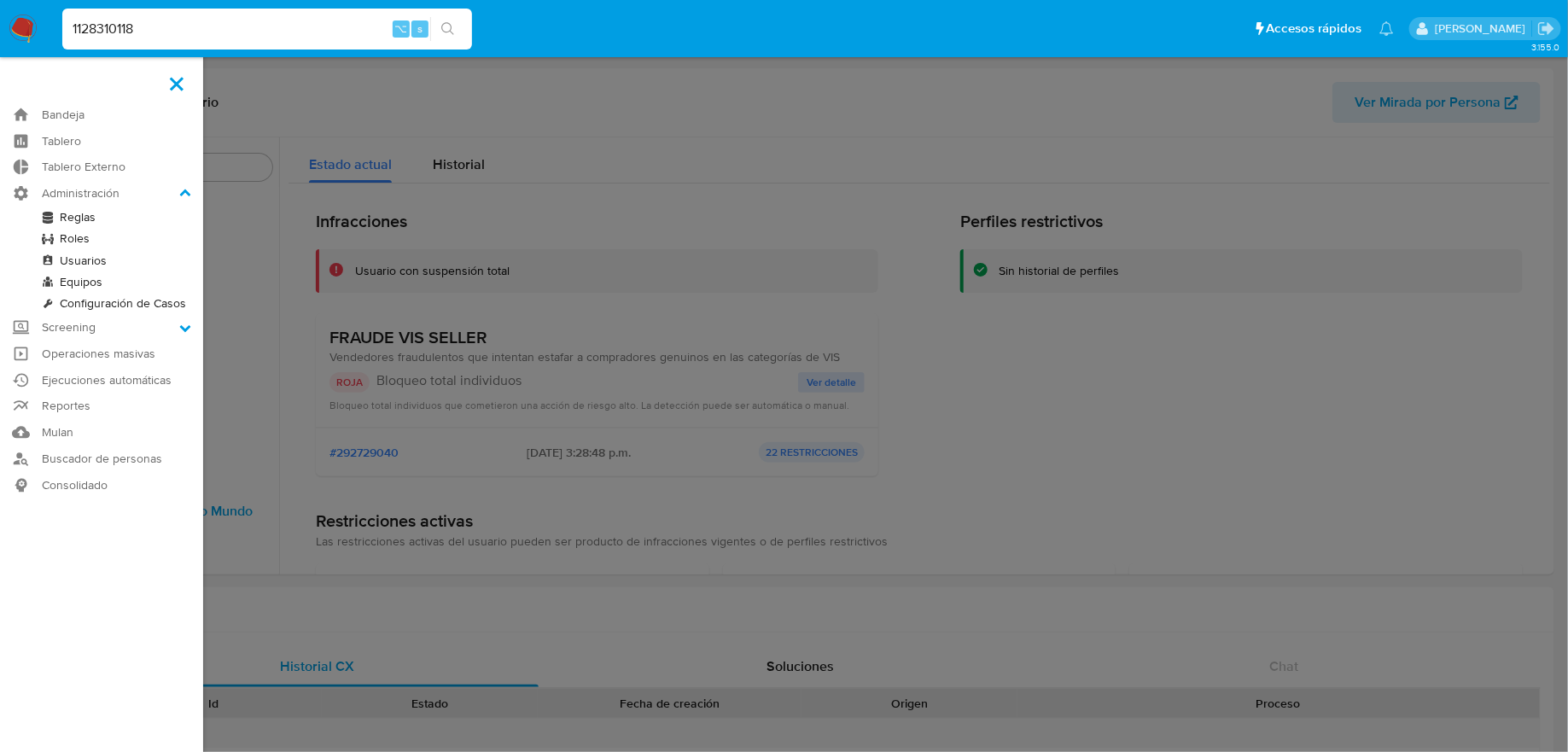
click at [107, 223] on link "Reglas" at bounding box center [101, 217] width 204 height 21
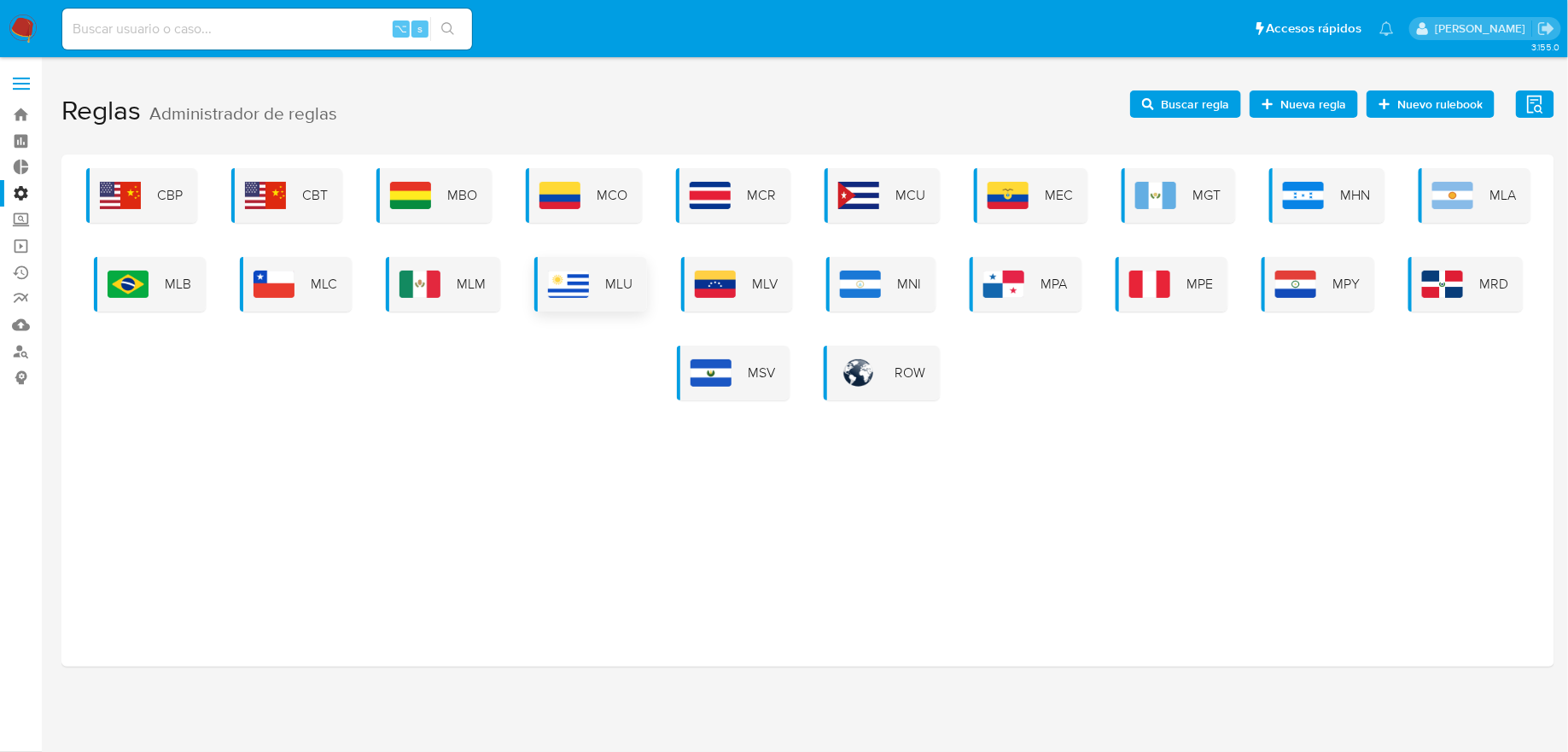
click at [538, 288] on div "MLU" at bounding box center [590, 284] width 113 height 55
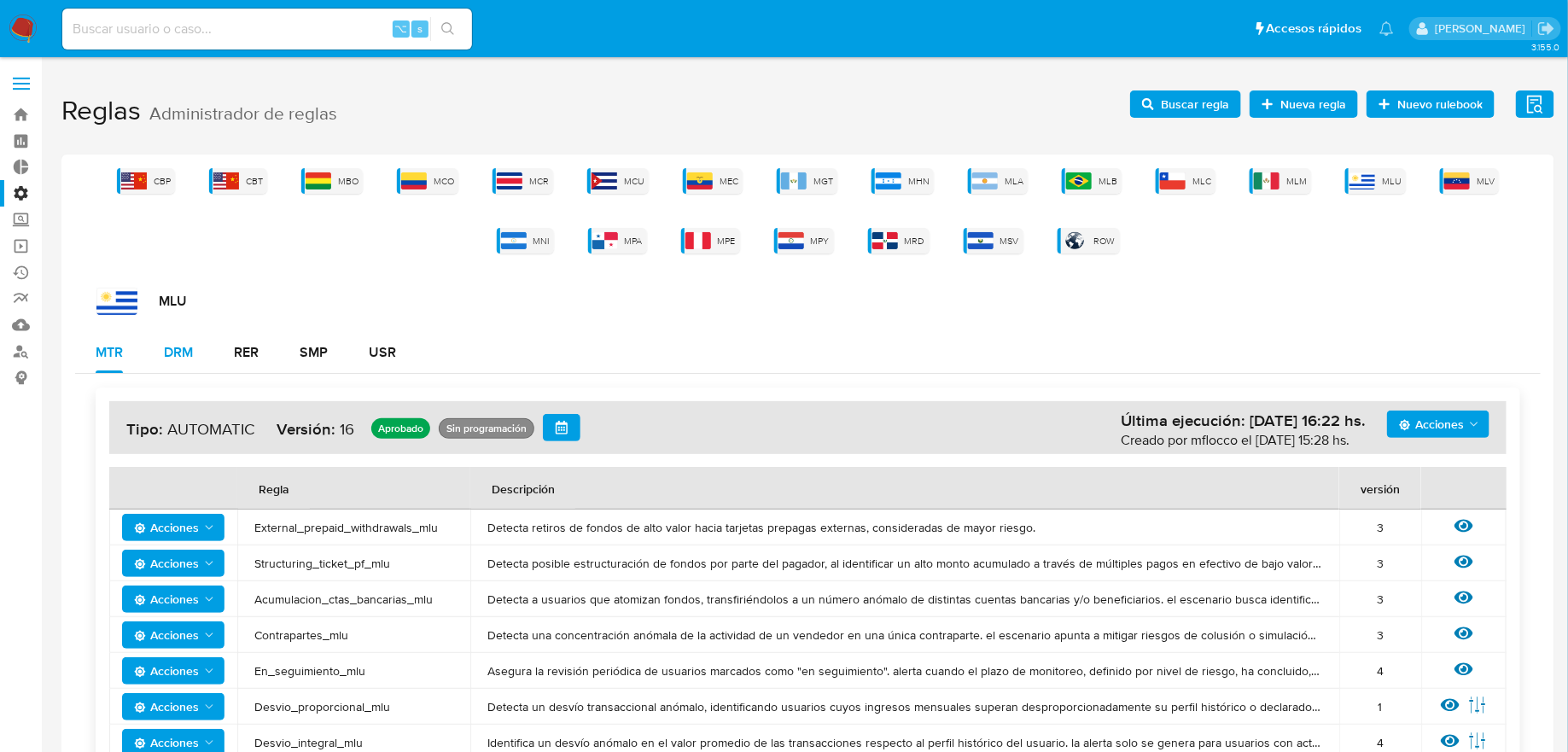
click at [193, 353] on div "DRM" at bounding box center [179, 352] width 29 height 14
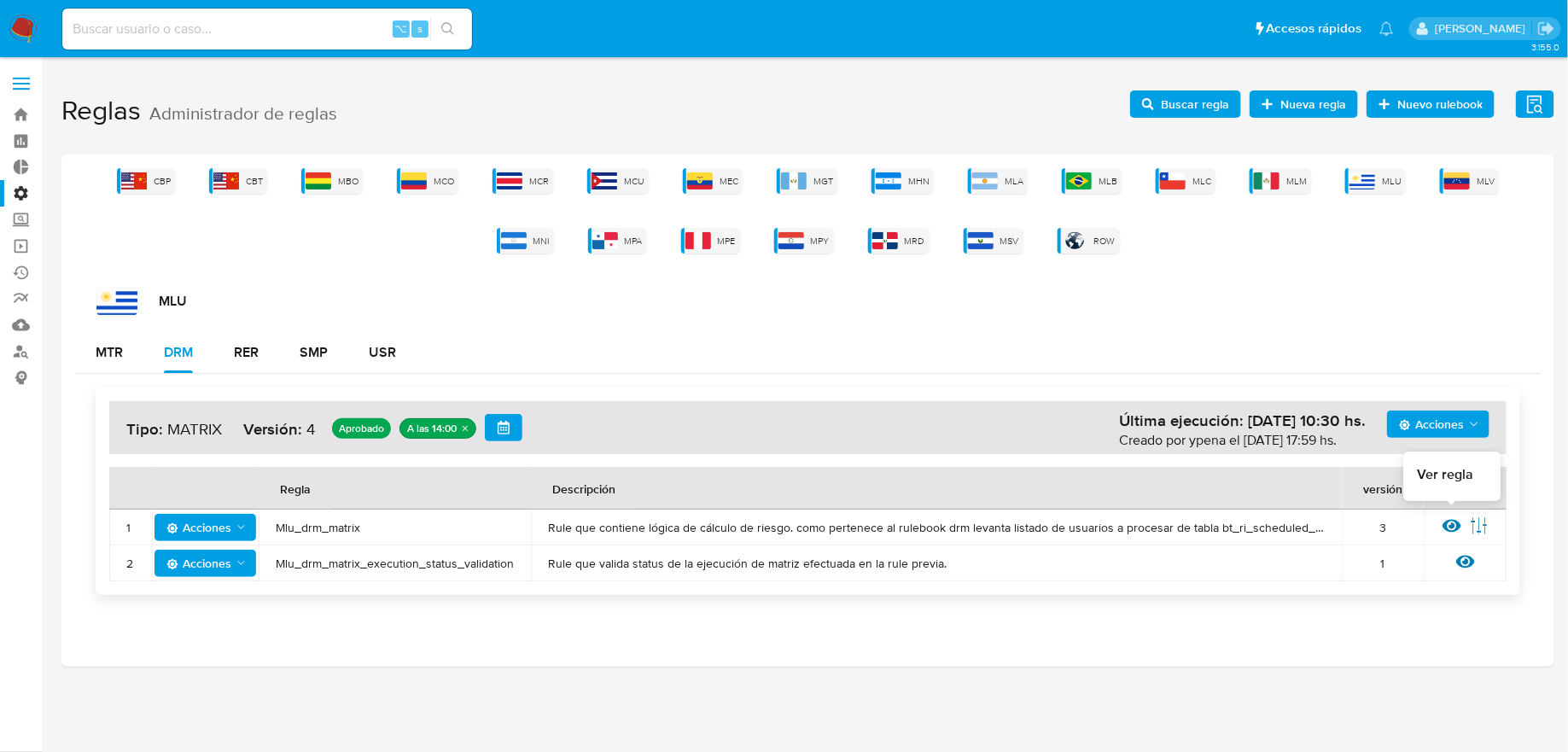
click at [1454, 522] on icon at bounding box center [1452, 526] width 19 height 19
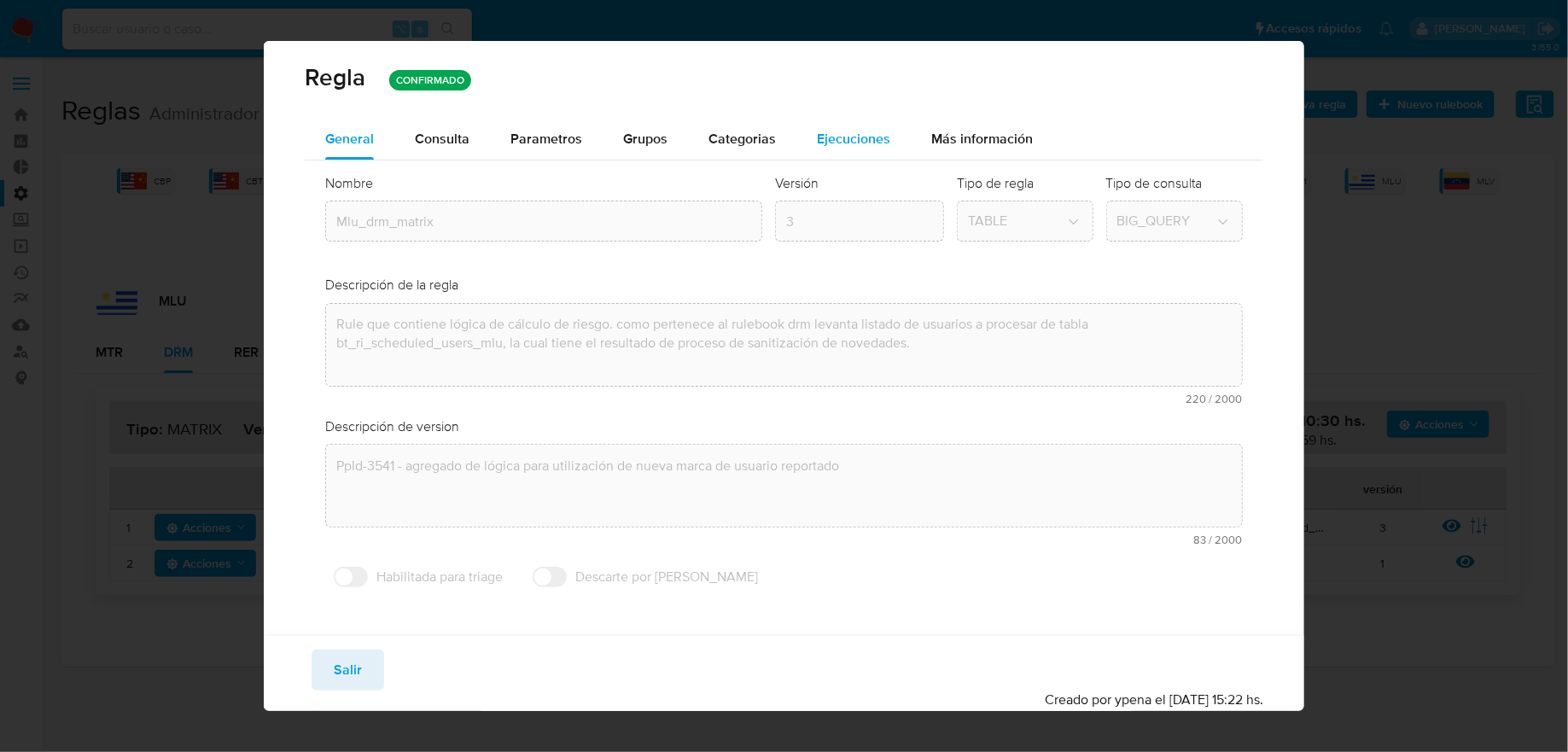
click at [837, 141] on span "Ejecuciones" at bounding box center [853, 138] width 73 height 20
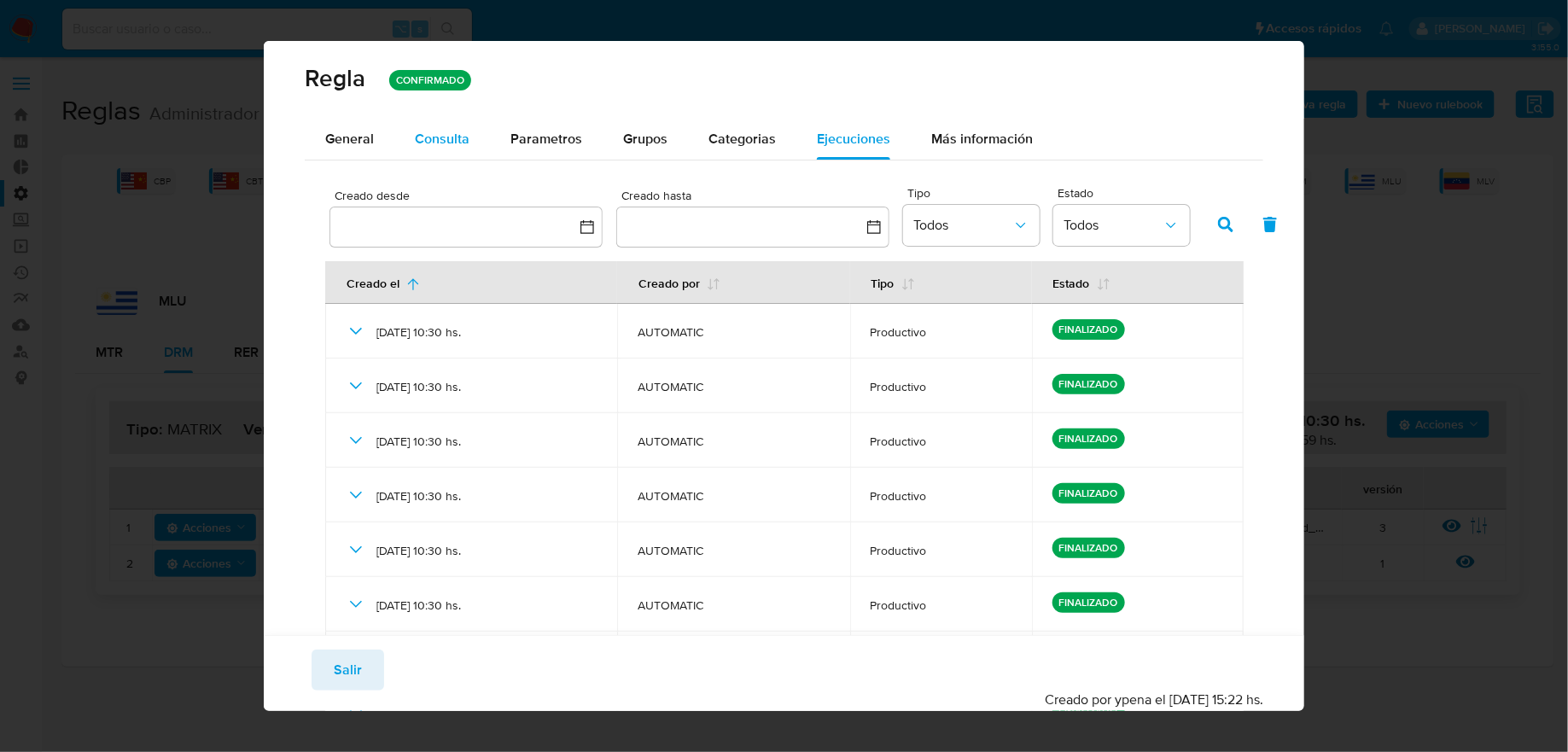
click at [438, 142] on span "Consulta" at bounding box center [442, 138] width 55 height 20
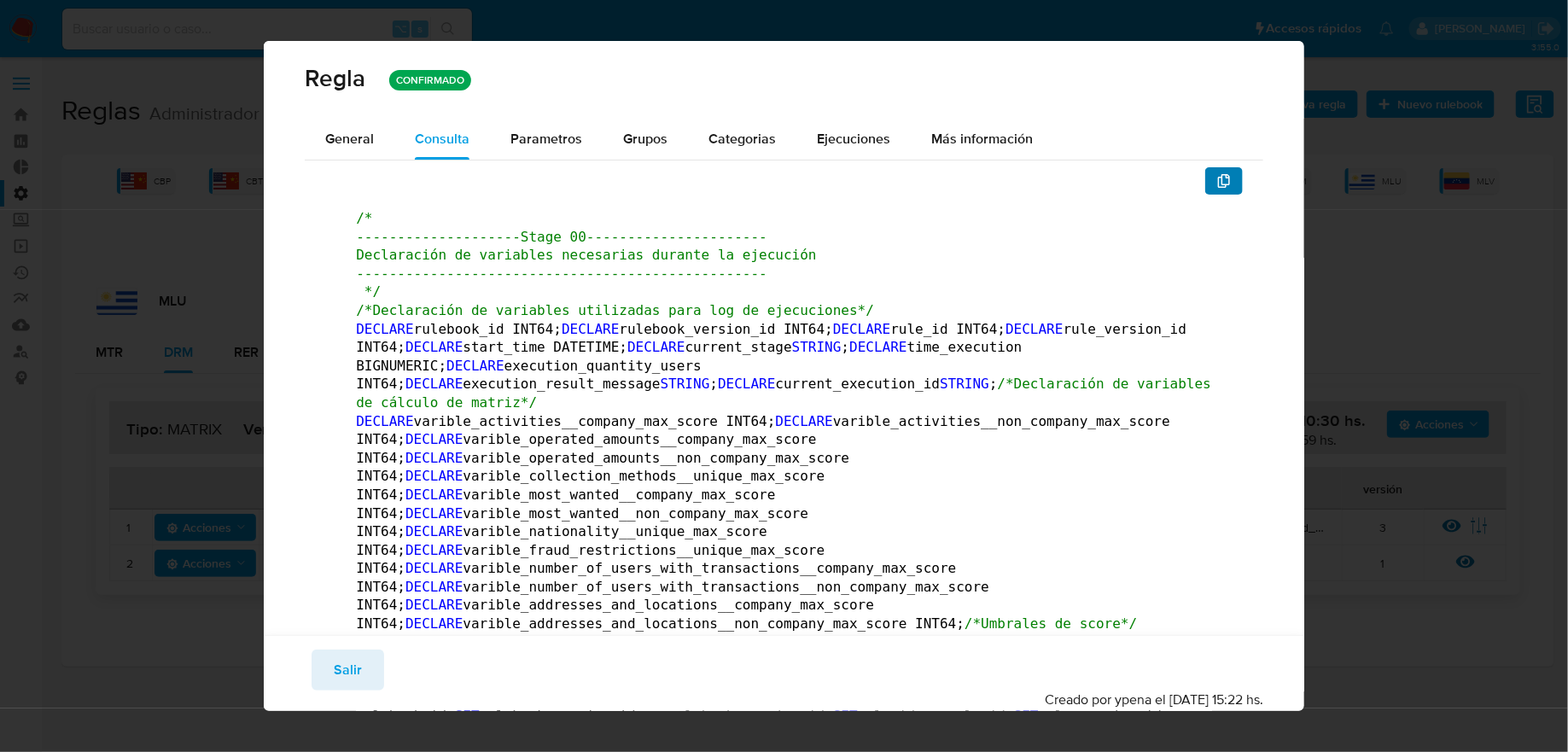
click at [1230, 168] on button "button" at bounding box center [1224, 181] width 38 height 28
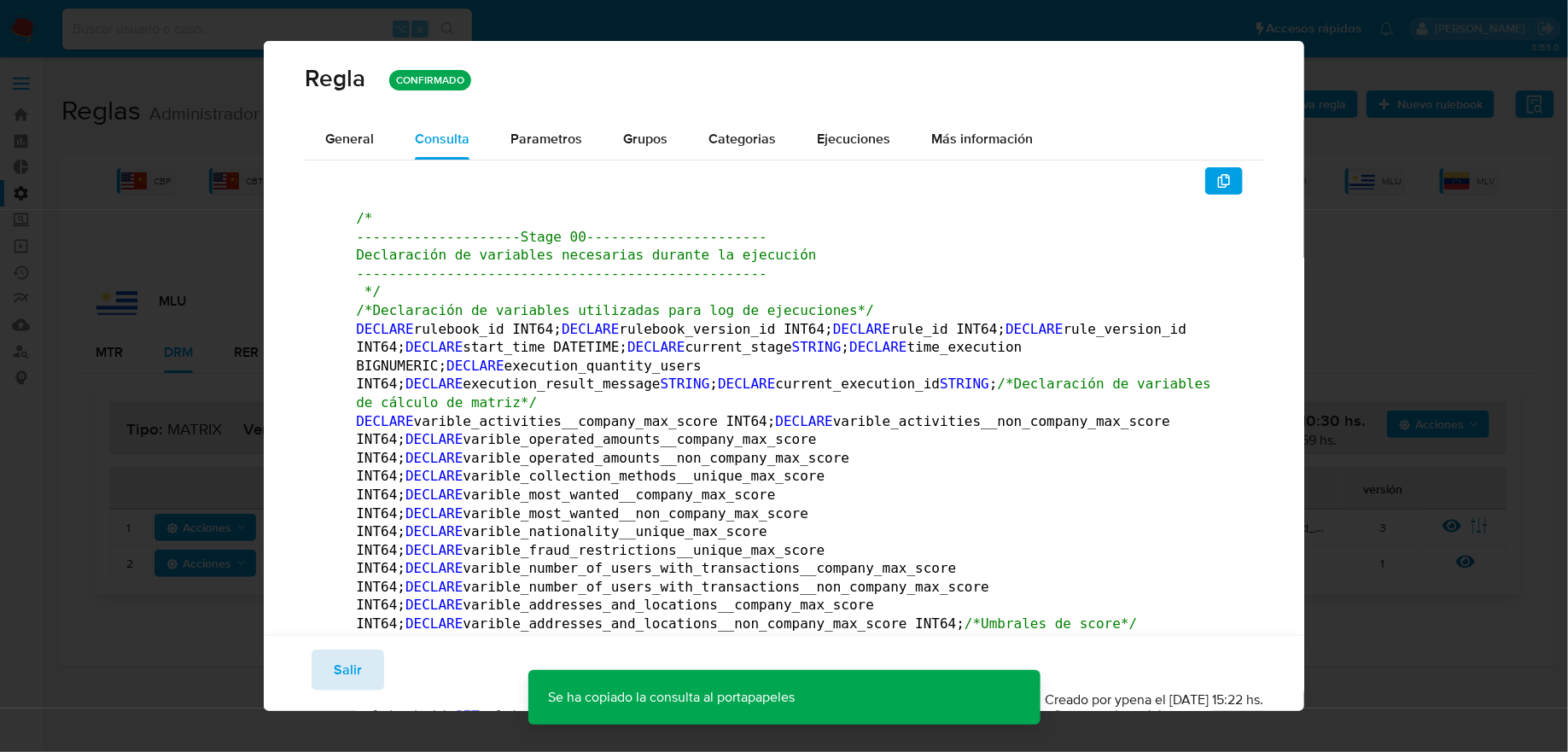
click at [363, 684] on button "Salir" at bounding box center [348, 670] width 72 height 41
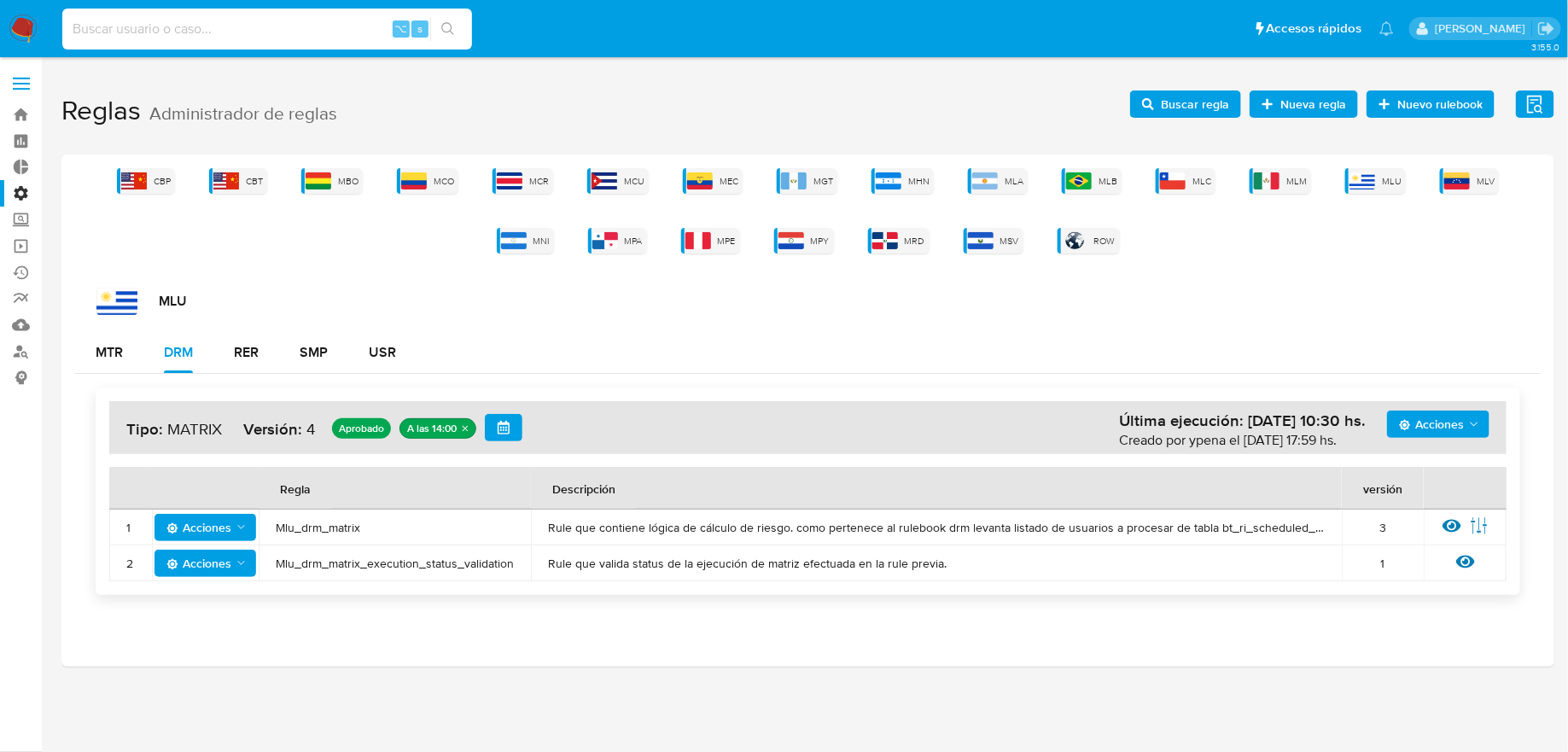
click at [288, 34] on input at bounding box center [267, 29] width 410 height 22
paste input "2092614700"
type input "2092614700"
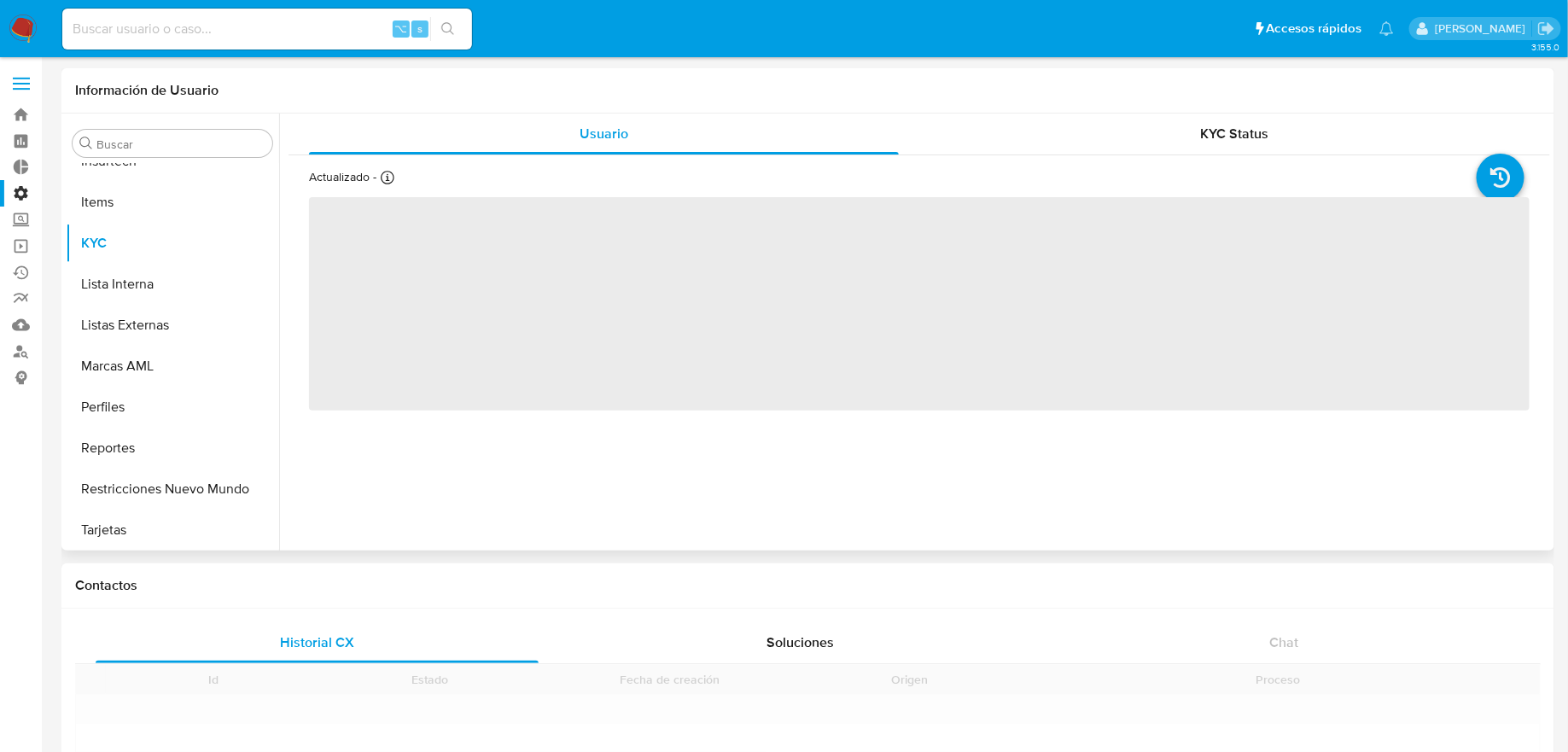
scroll to position [762, 0]
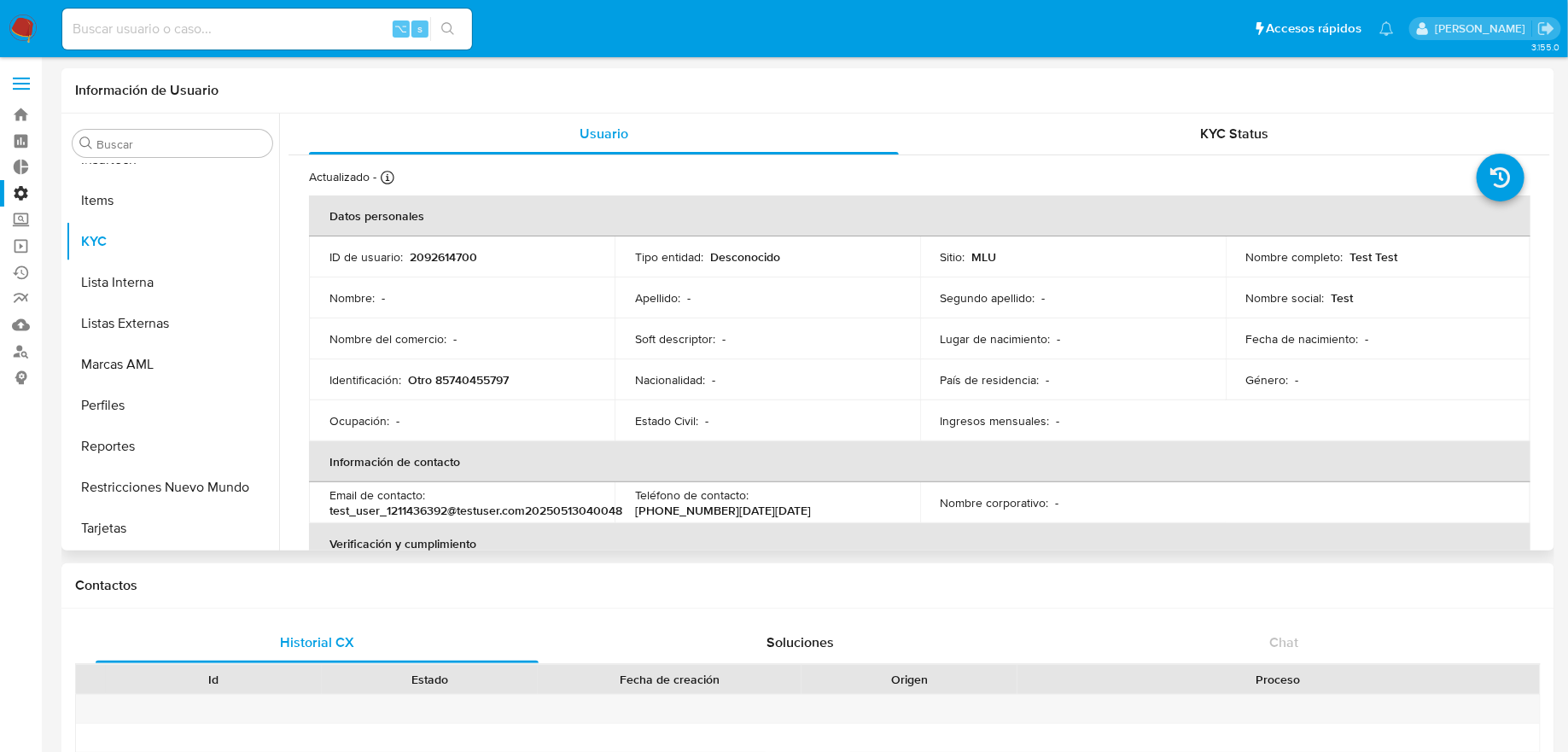
select select "10"
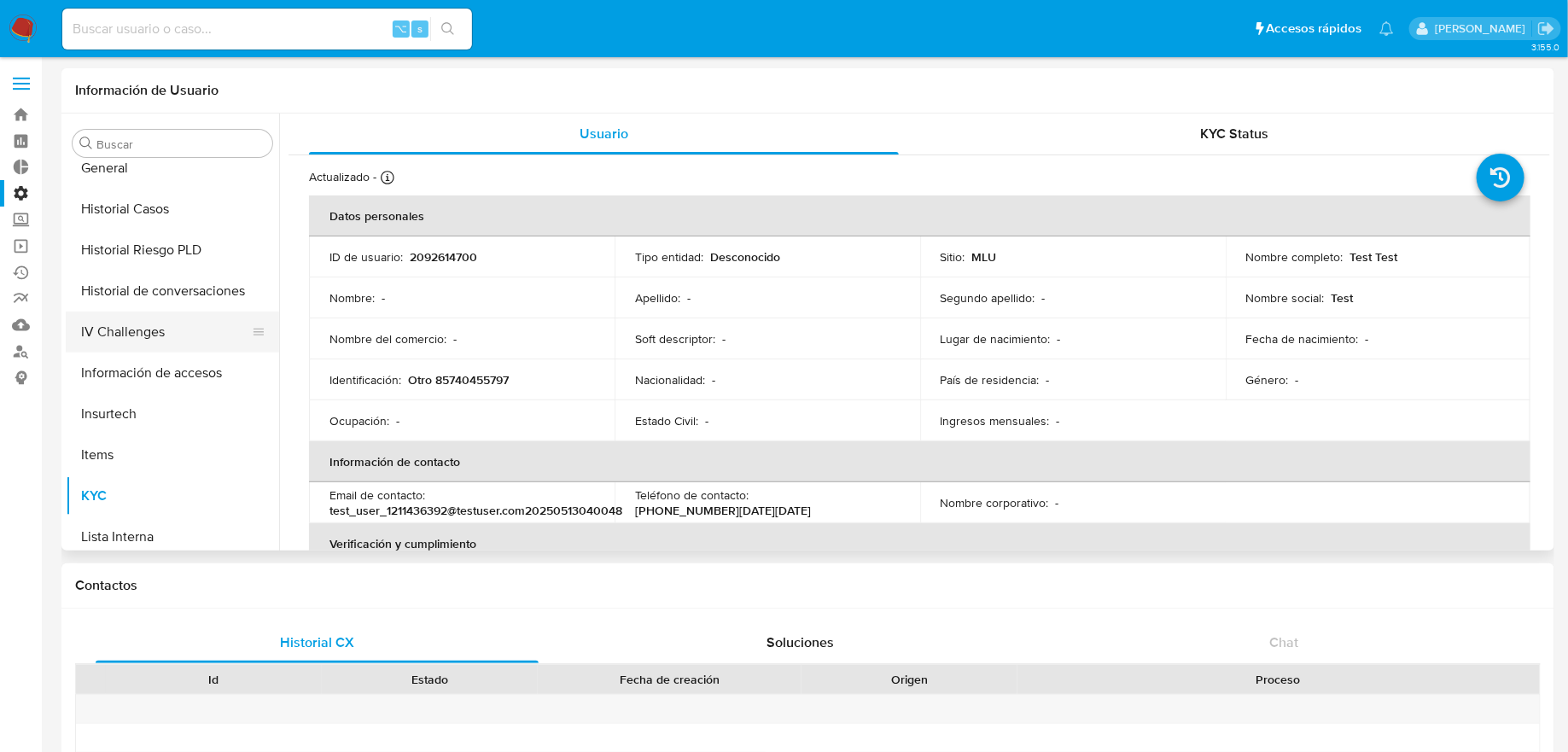
scroll to position [504, 0]
click at [180, 181] on button "General" at bounding box center [166, 172] width 200 height 41
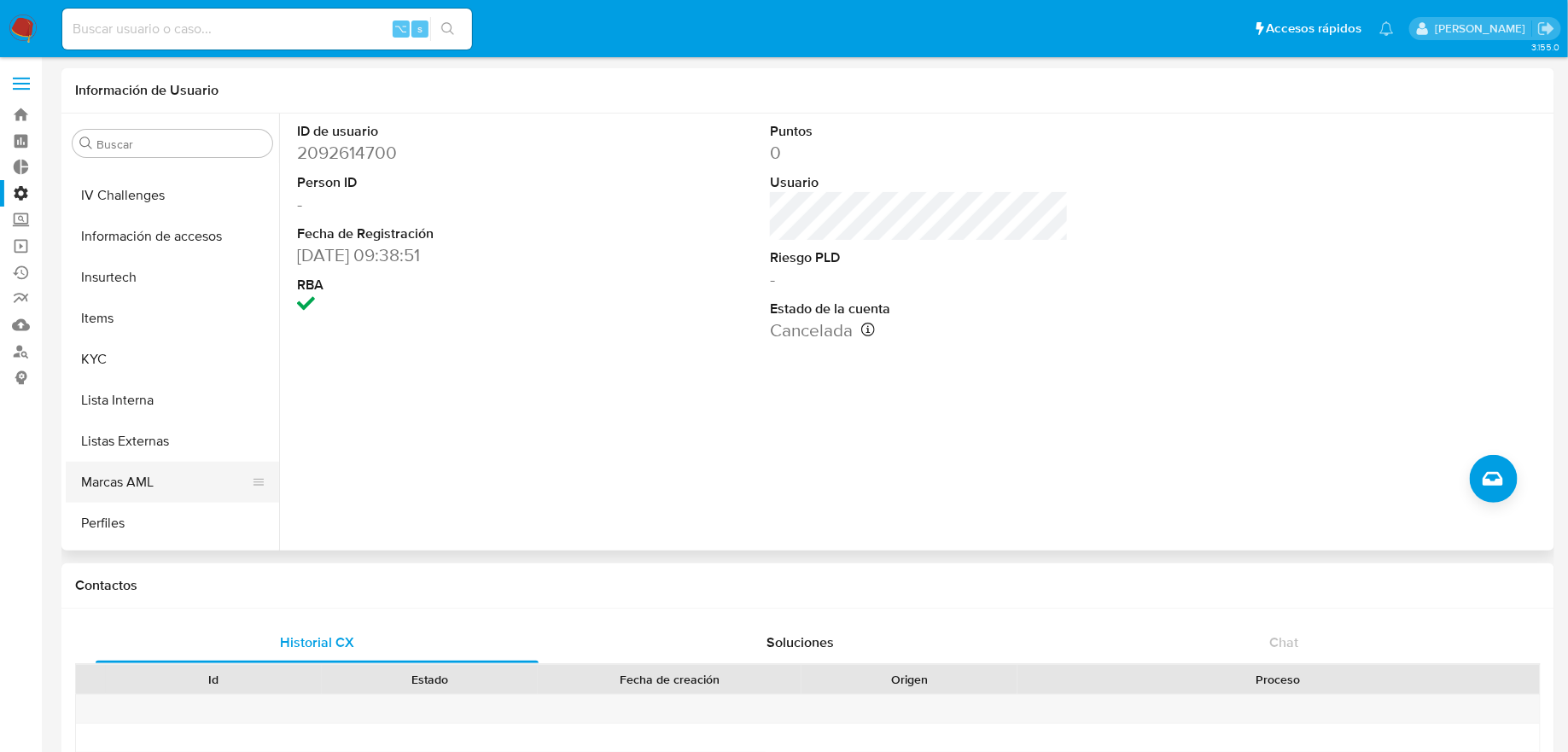
scroll to position [762, 0]
click at [174, 472] on button "Restricciones Nuevo Mundo" at bounding box center [166, 488] width 200 height 41
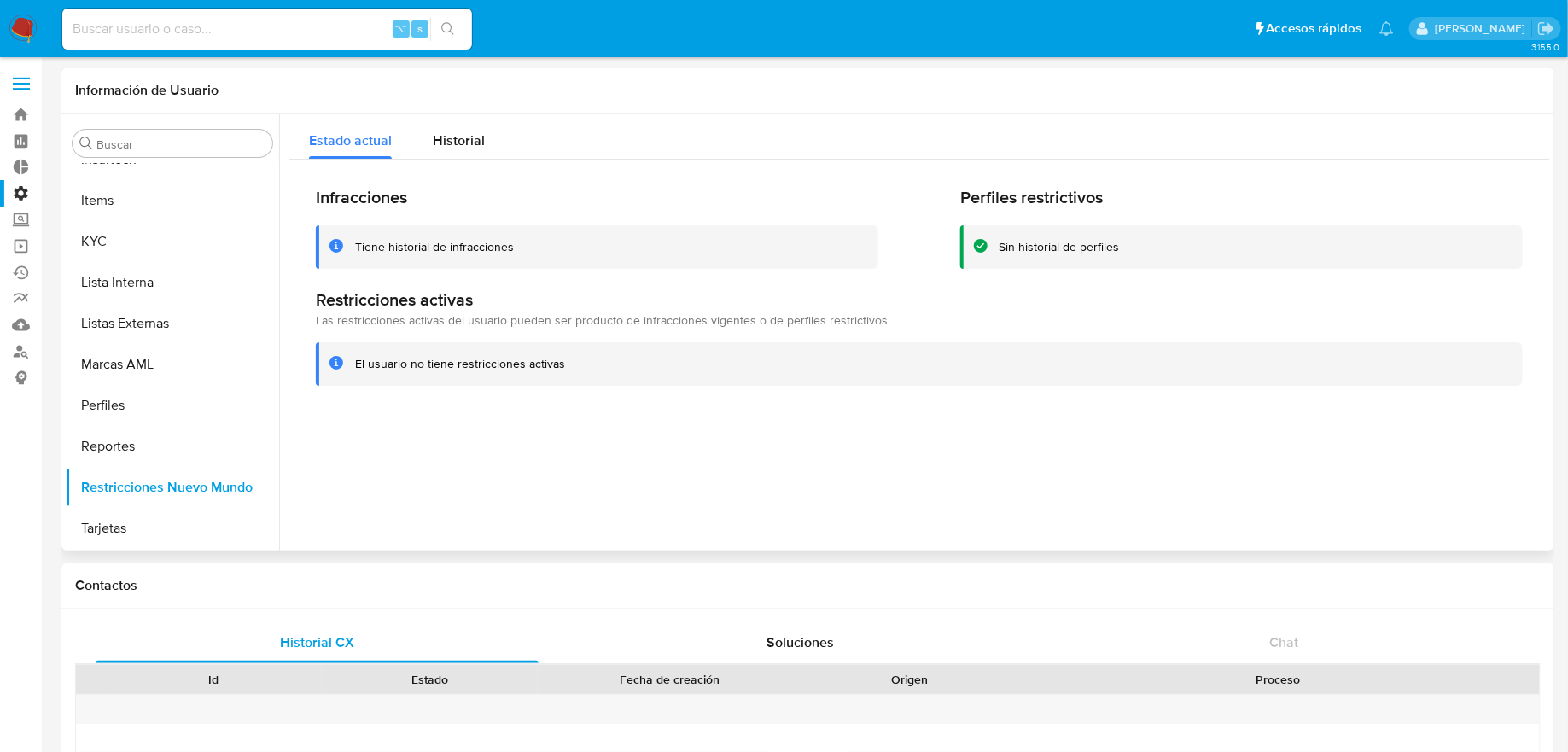
click at [461, 112] on div "Información de Usuario" at bounding box center [808, 90] width 1493 height 46
click at [461, 133] on span "Historial" at bounding box center [459, 140] width 52 height 20
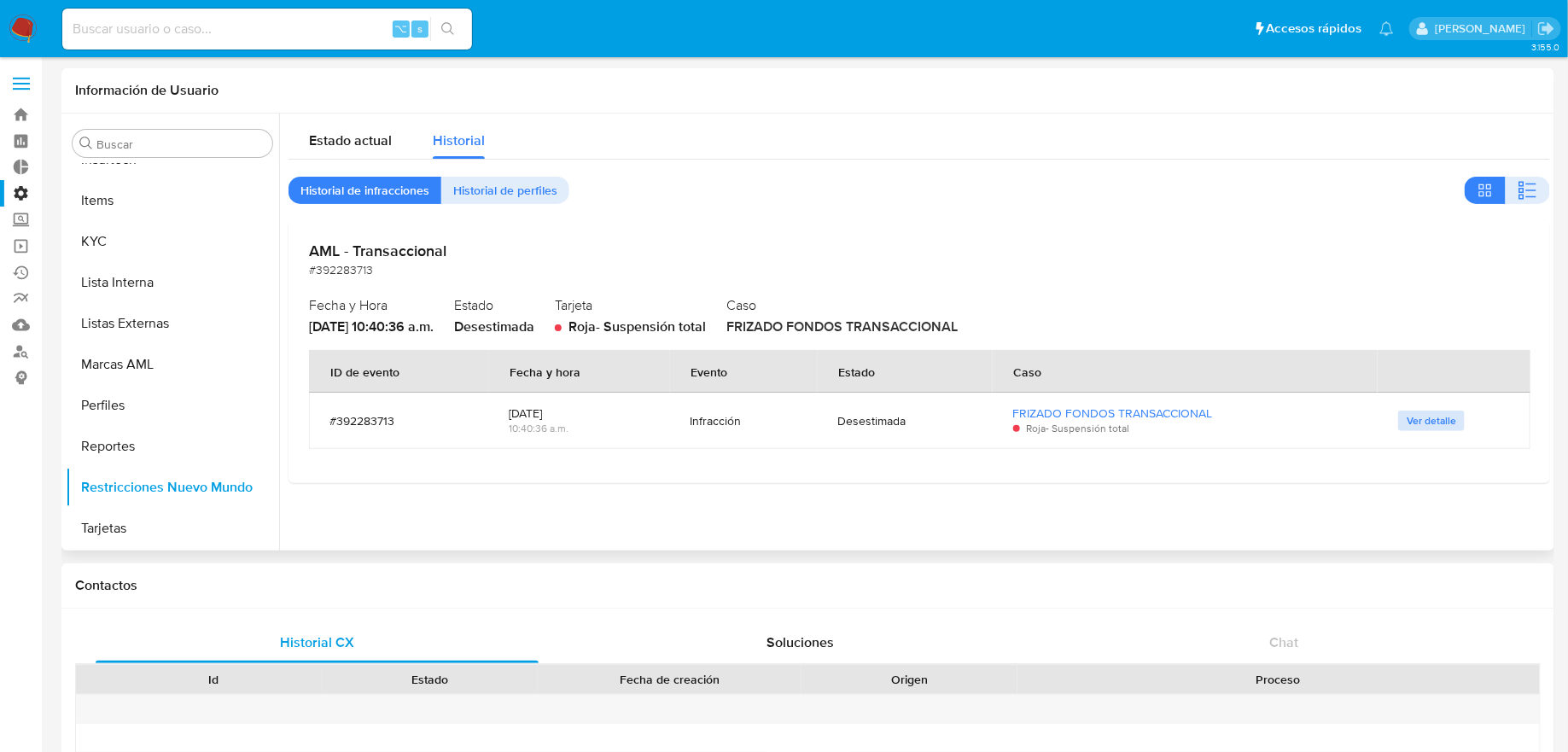
click at [1408, 413] on span "Ver detalle" at bounding box center [1432, 421] width 50 height 17
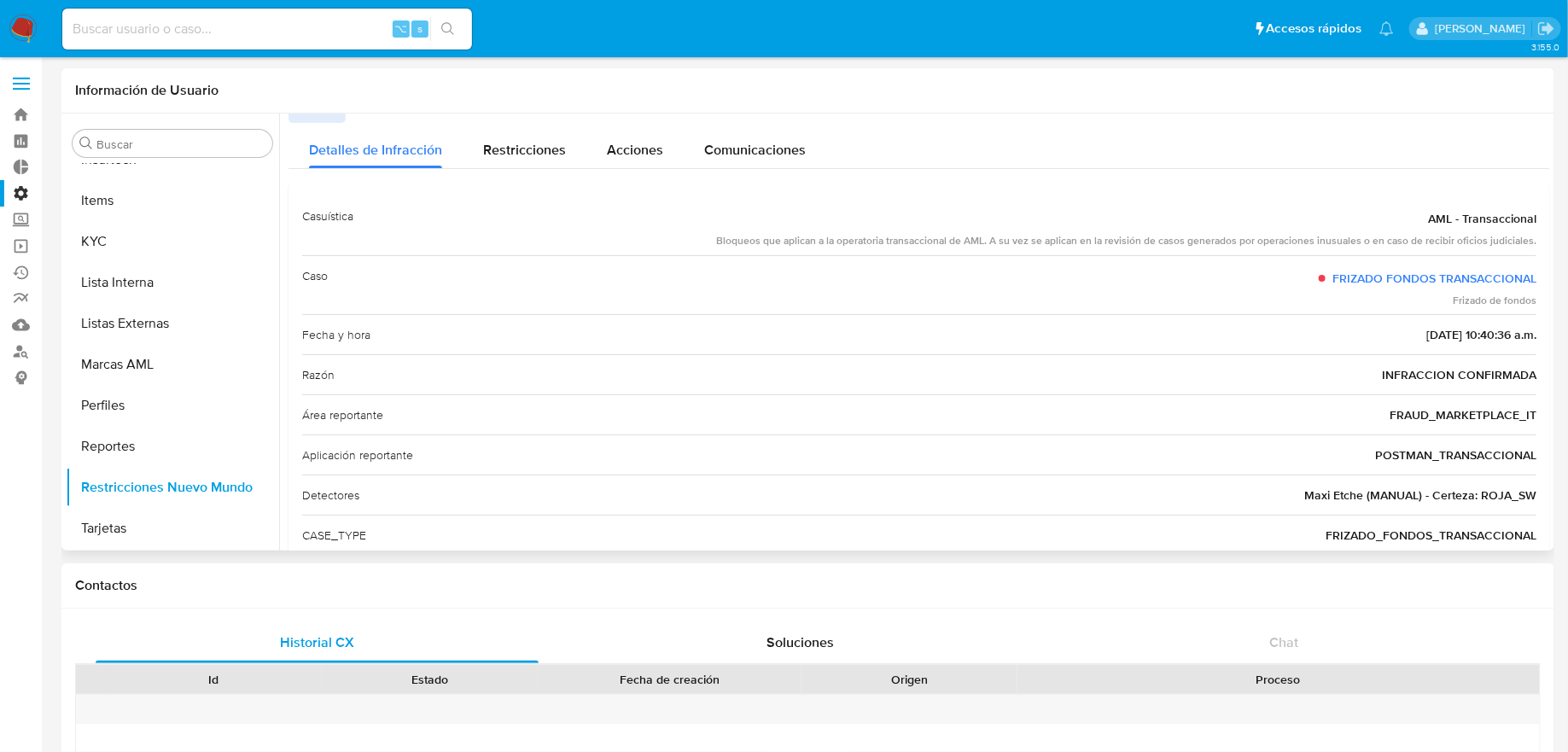
scroll to position [0, 0]
